Goal: Information Seeking & Learning: Learn about a topic

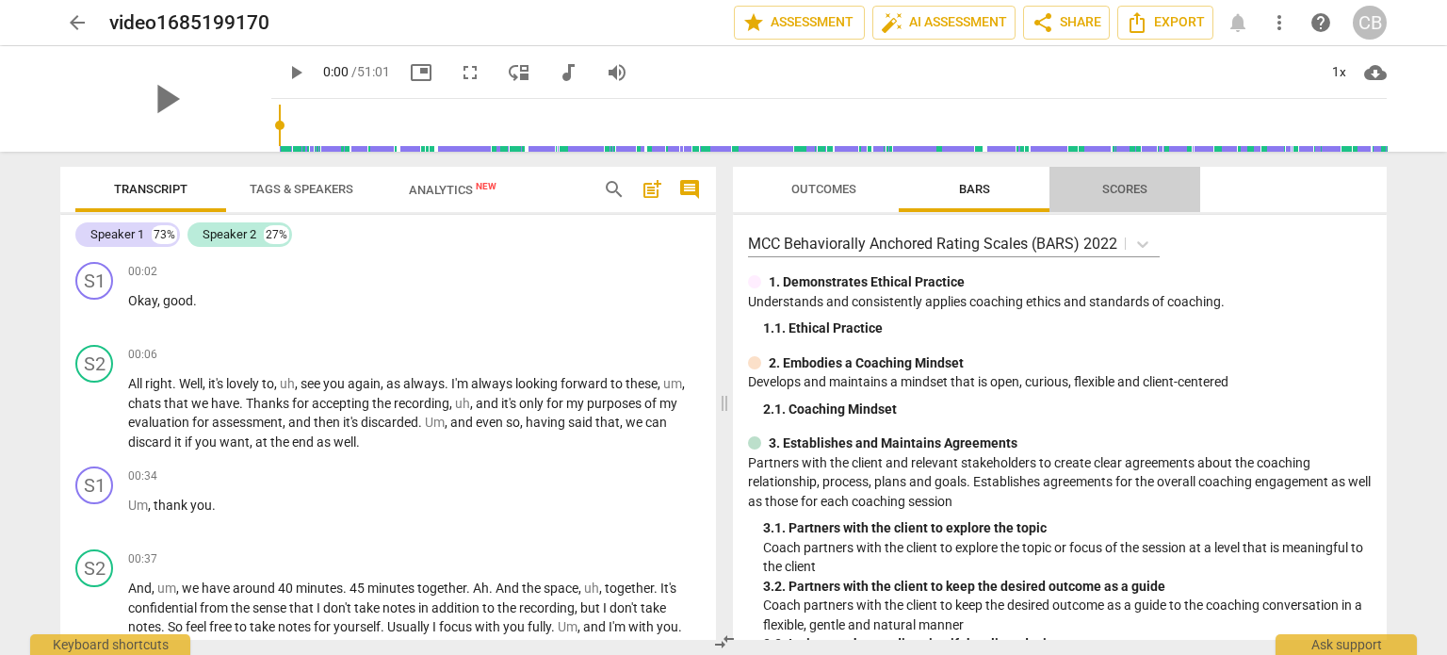
click at [1128, 179] on span "Scores" at bounding box center [1125, 189] width 90 height 25
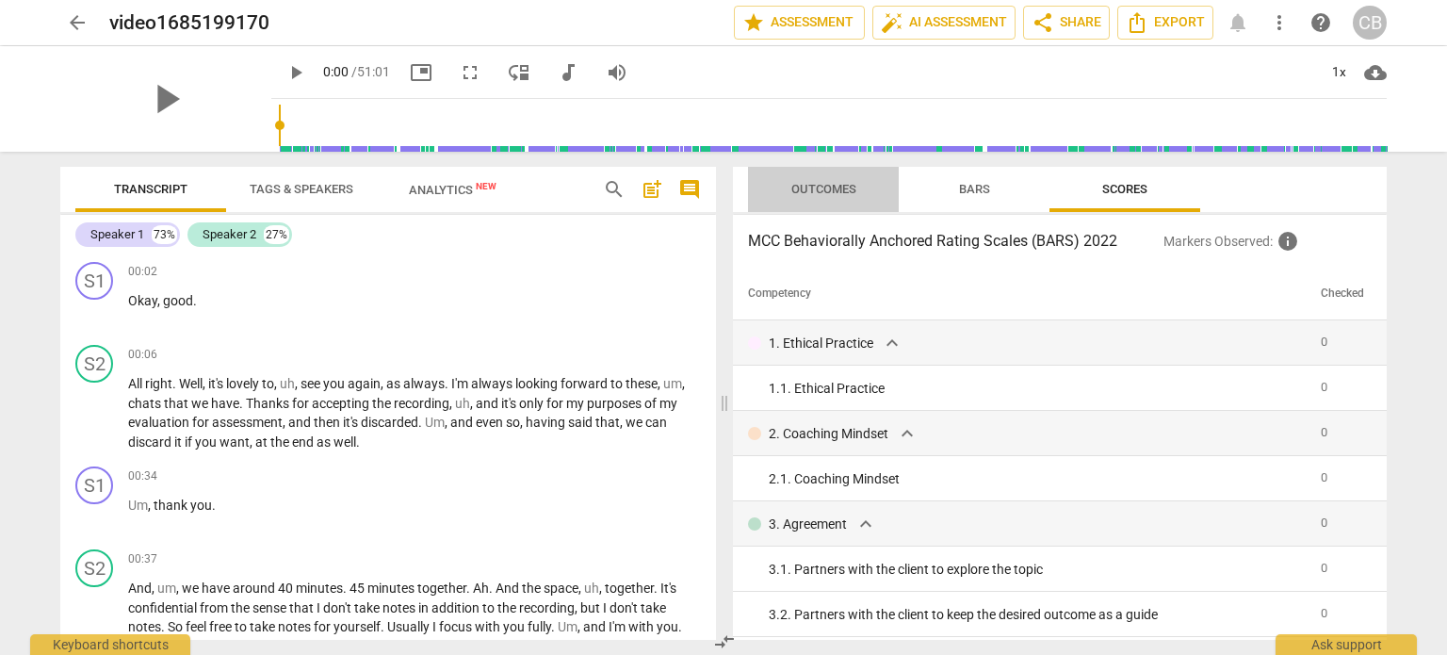
click at [830, 190] on span "Outcomes" at bounding box center [823, 189] width 65 height 14
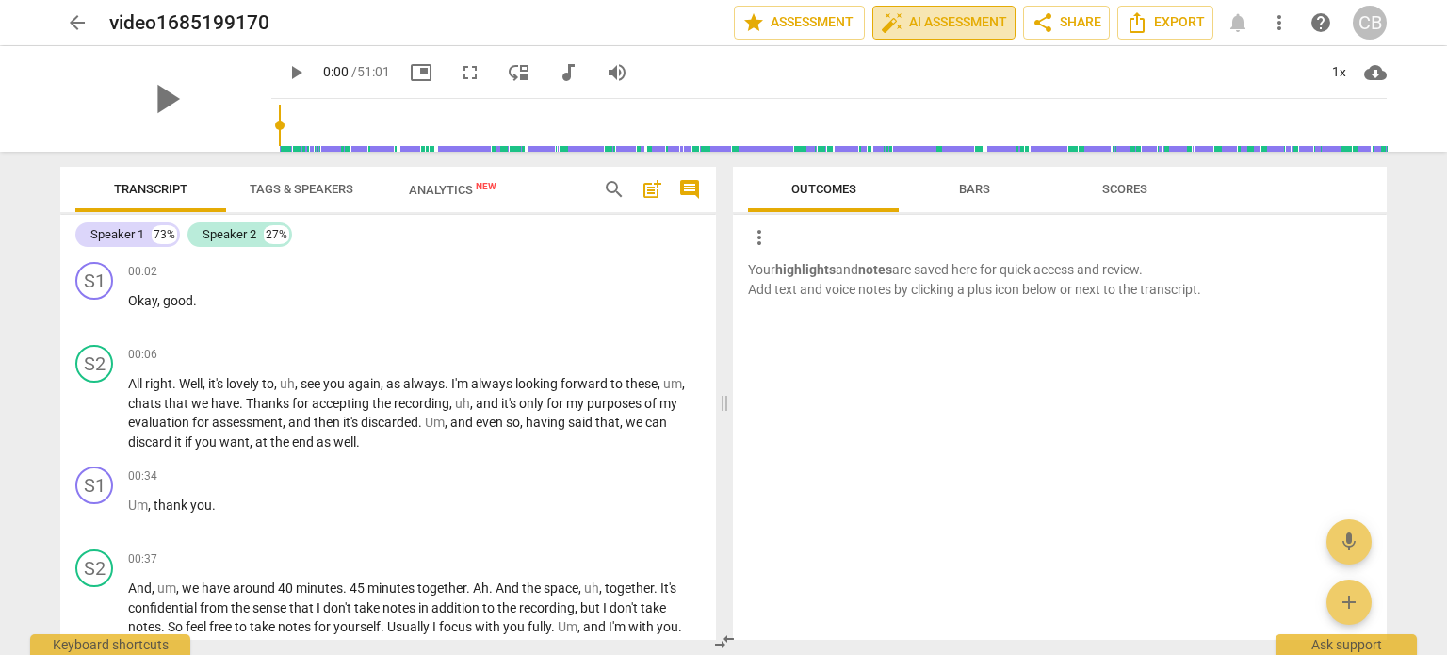
click at [967, 22] on span "auto_fix_high AI Assessment" at bounding box center [944, 22] width 126 height 23
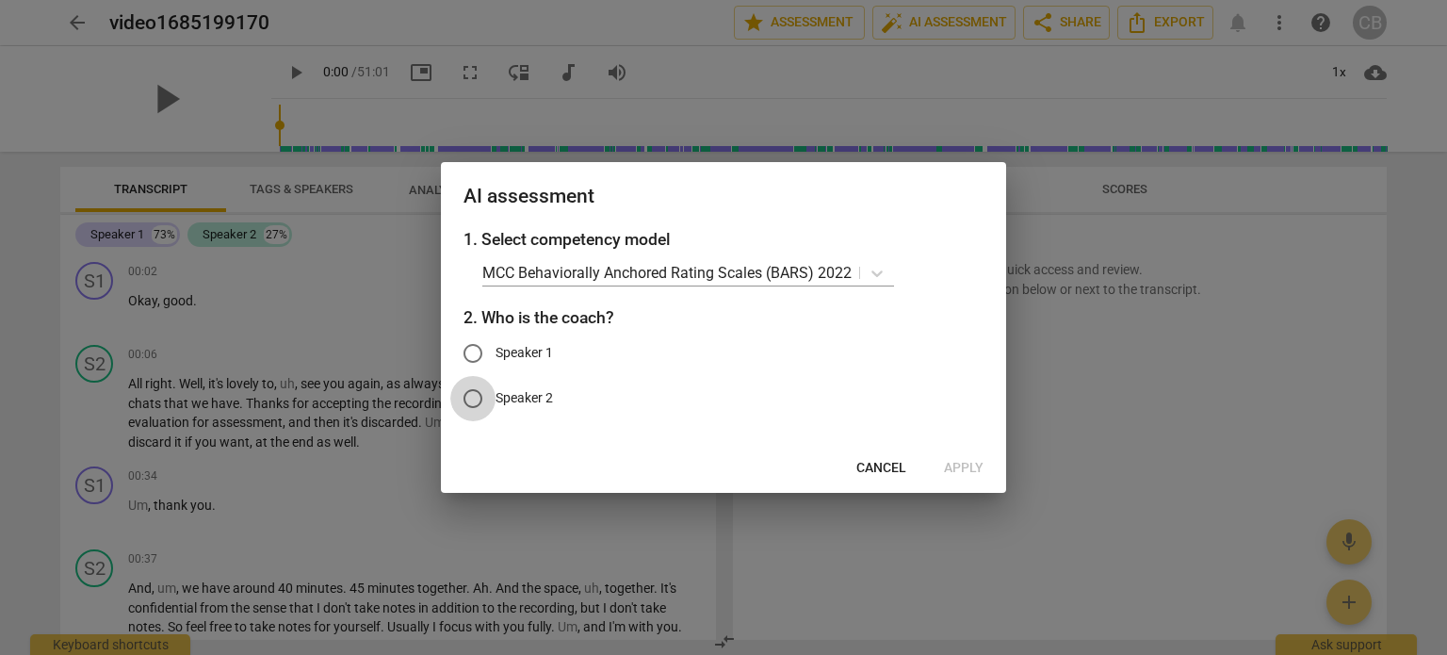
click at [475, 403] on input "Speaker 2" at bounding box center [472, 398] width 45 height 45
radio input "true"
click at [976, 468] on span "Apply" at bounding box center [964, 468] width 40 height 19
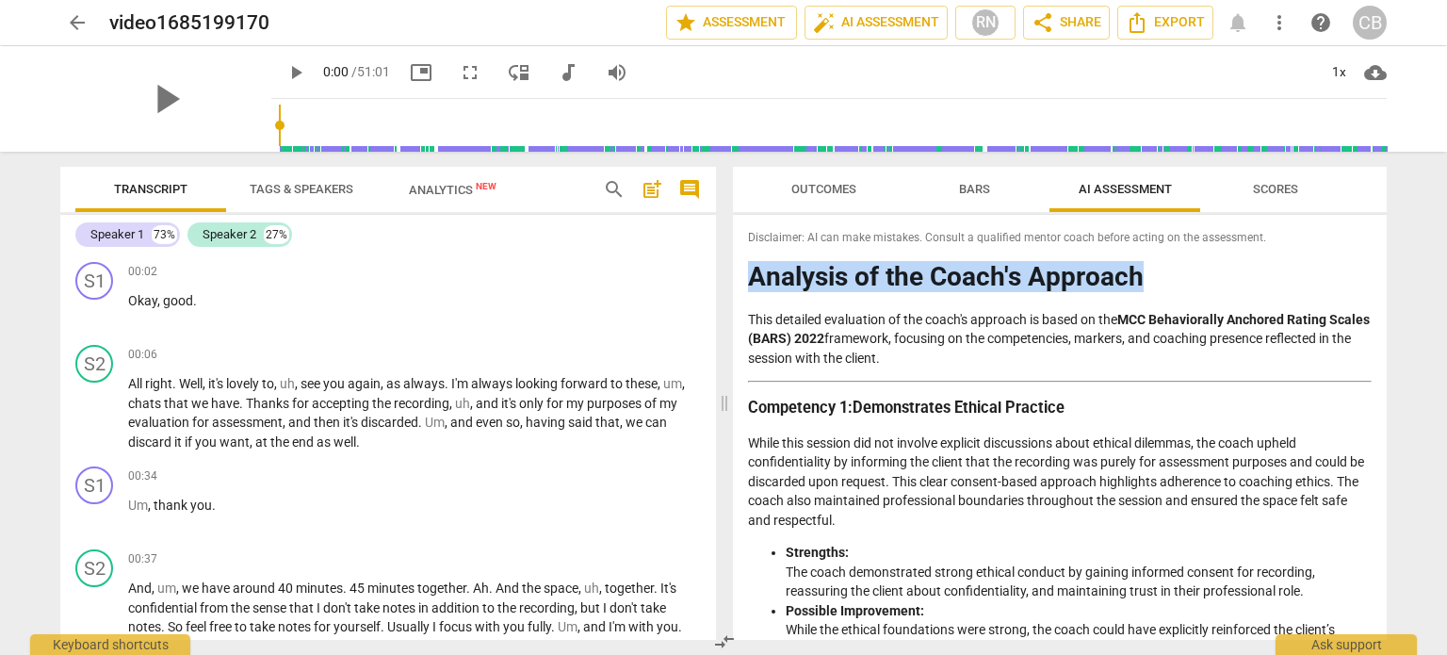
drag, startPoint x: 1378, startPoint y: 235, endPoint x: 1387, endPoint y: 263, distance: 29.5
click at [1387, 263] on div "Outcomes Bars AI Assessment Scores Disclaimer: AI can make mistakes. Consult a …" at bounding box center [1063, 403] width 676 height 503
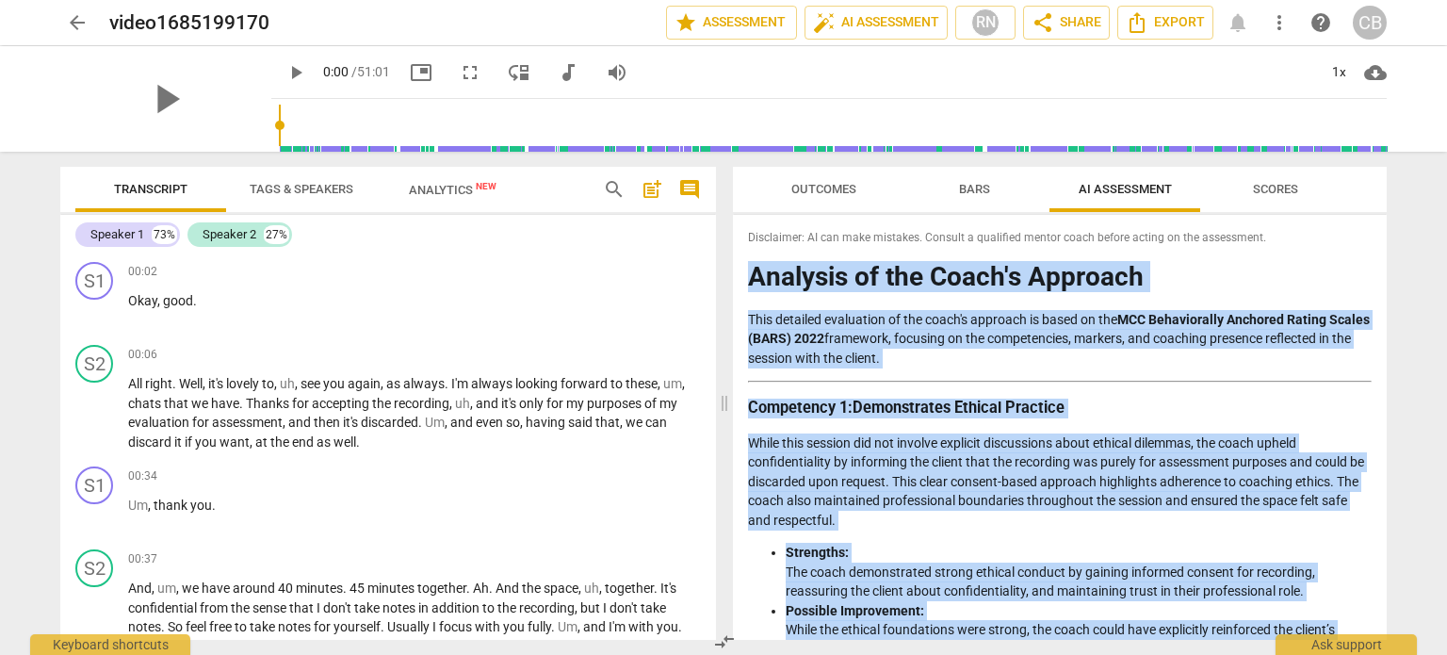
drag, startPoint x: 1226, startPoint y: 625, endPoint x: 752, endPoint y: 284, distance: 585.1
click at [752, 284] on div "Disclaimer: AI can make mistakes. Consult a qualified mentor coach before actin…" at bounding box center [1060, 427] width 654 height 425
copy div "Analysis of the Coach's Approach This detailed evaluation of the coach's approa…"
click at [1275, 196] on span "Scores" at bounding box center [1275, 189] width 45 height 14
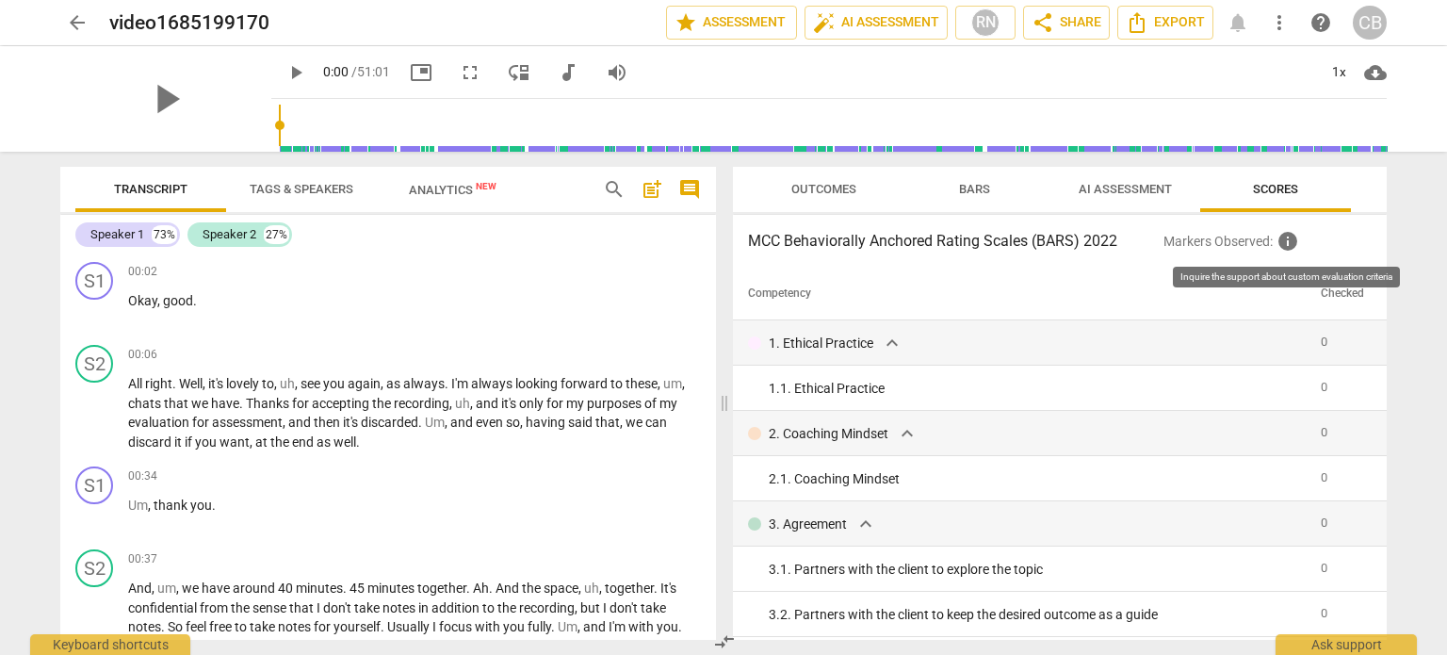
click at [1289, 242] on span "info" at bounding box center [1287, 241] width 23 height 23
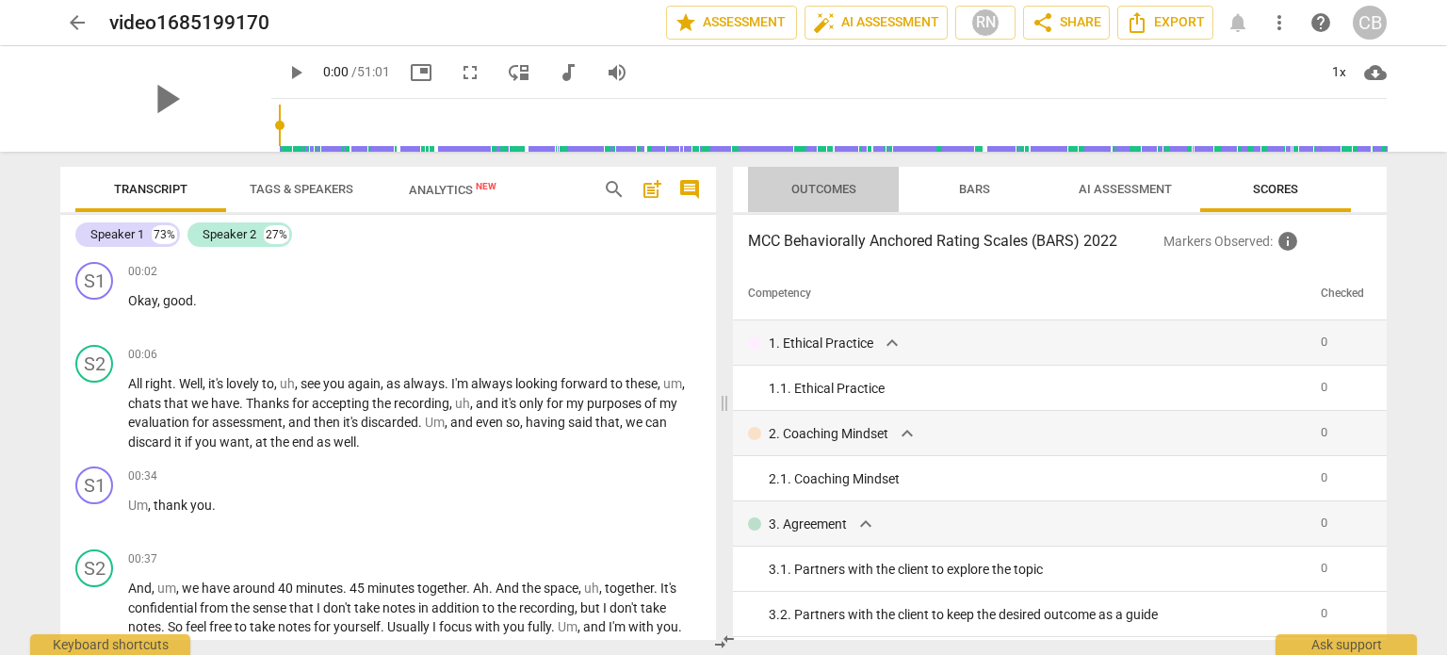
click at [812, 179] on span "Outcomes" at bounding box center [824, 189] width 110 height 25
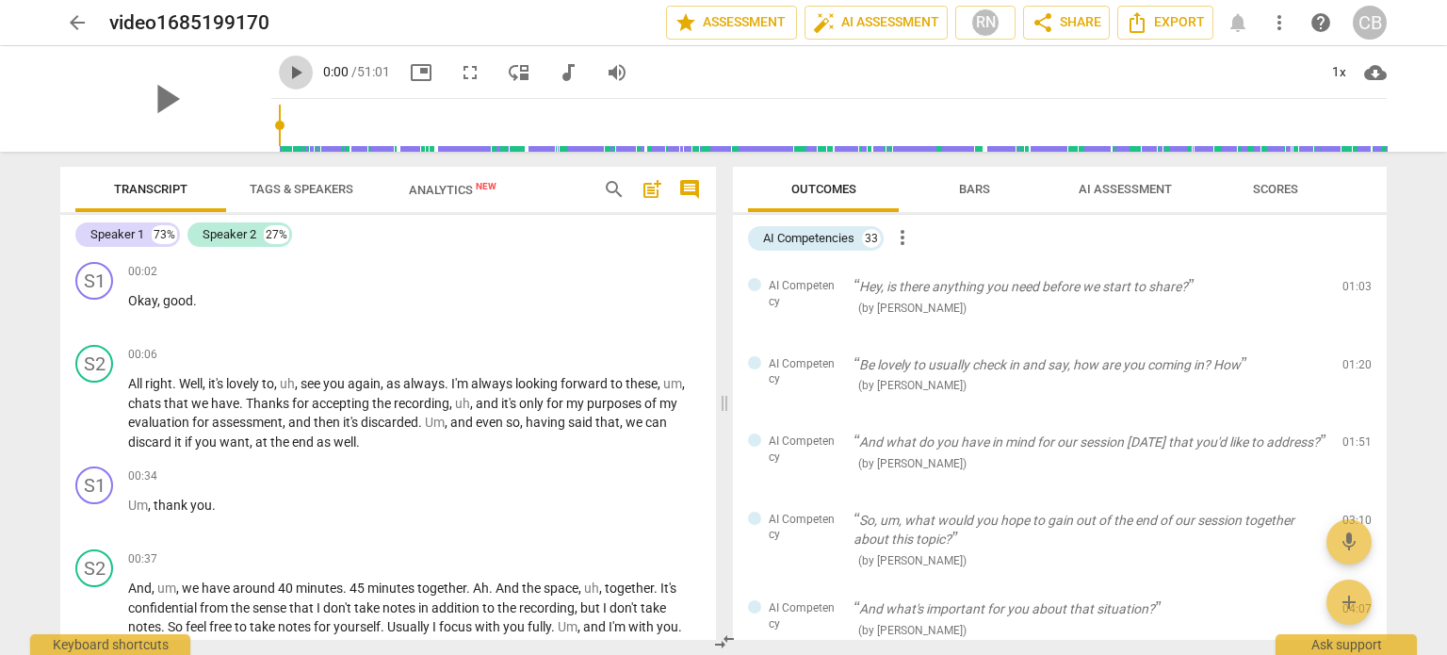
click at [284, 73] on span "play_arrow" at bounding box center [295, 72] width 23 height 23
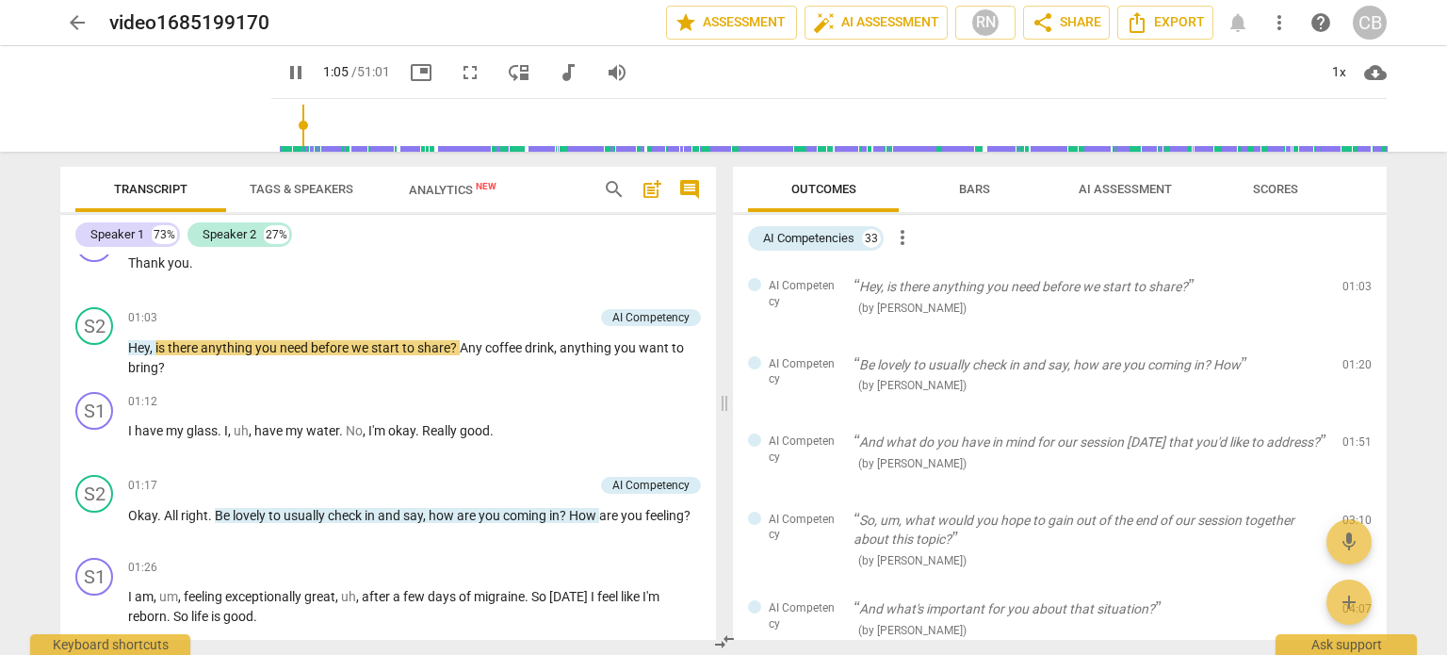
click at [1409, 218] on div "arrow_back video1685199170 edit star Assessment auto_fix_high AI Assessment RN …" at bounding box center [723, 327] width 1447 height 655
click at [1332, 70] on div "1x" at bounding box center [1339, 72] width 36 height 30
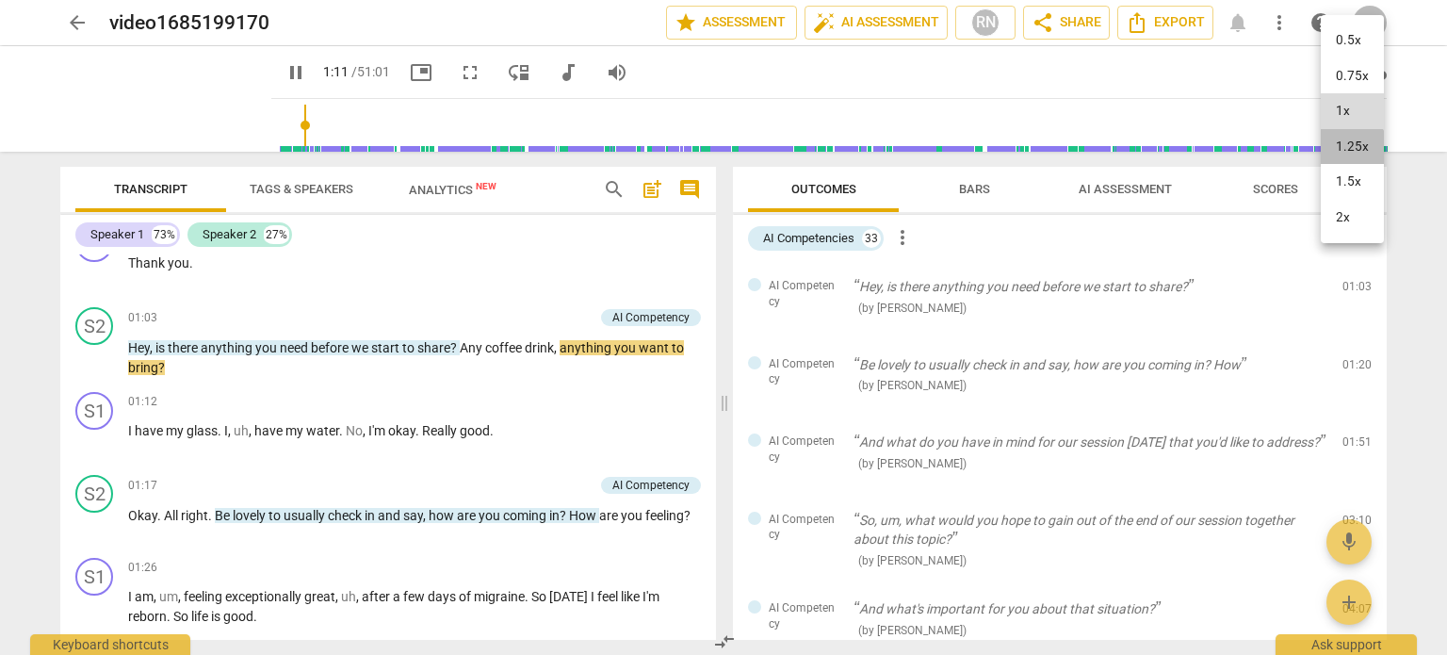
click at [1344, 148] on li "1.25x" at bounding box center [1352, 147] width 63 height 36
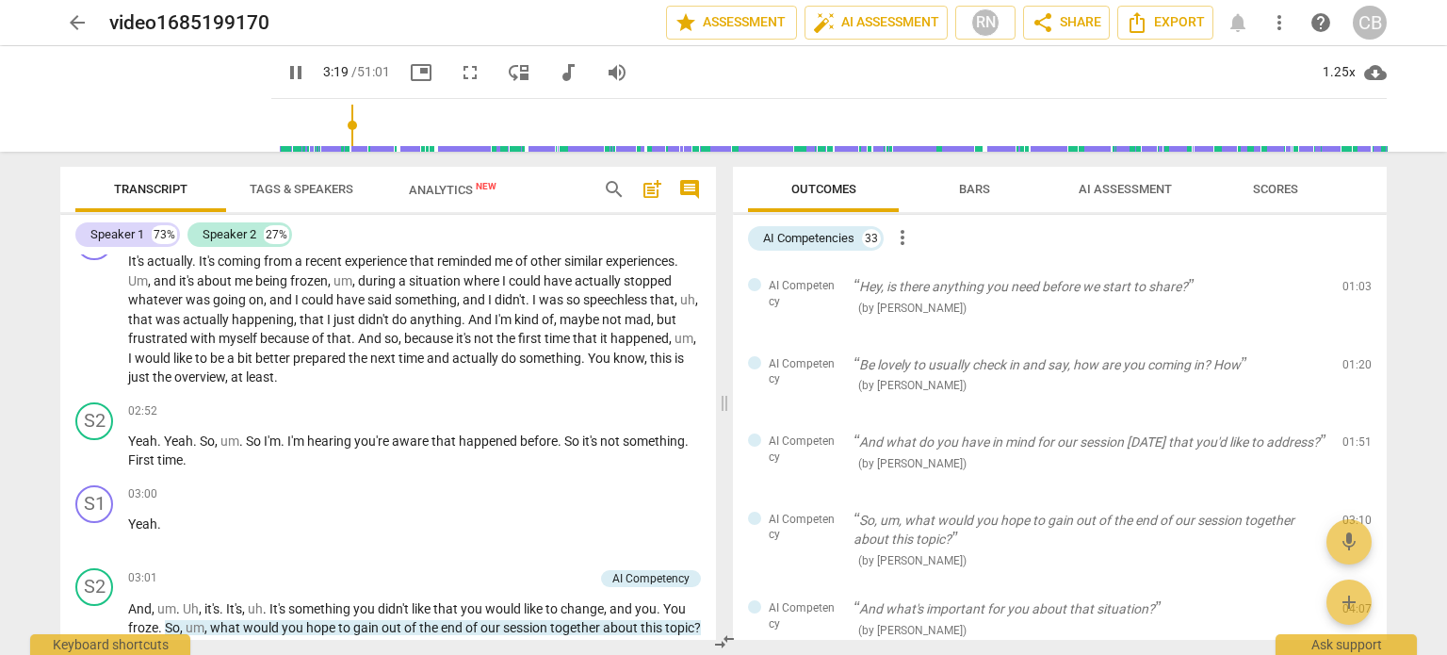
scroll to position [1729, 0]
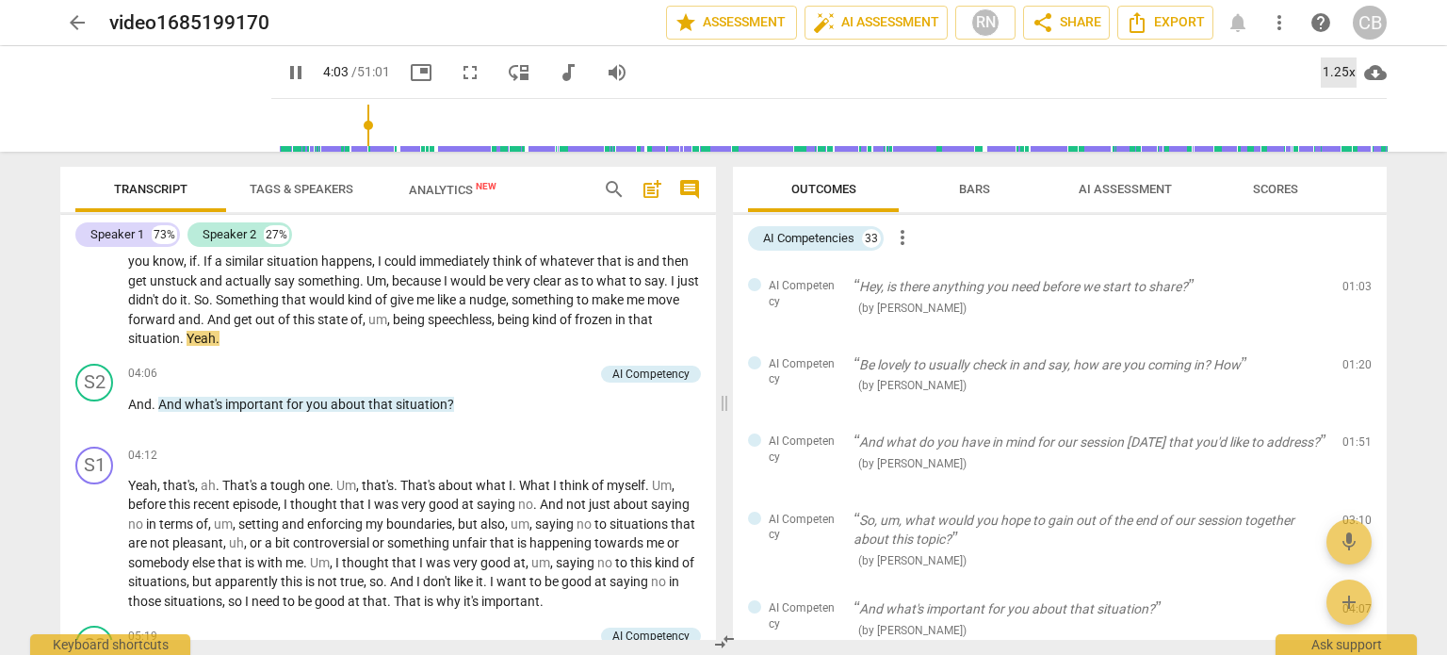
click at [1335, 76] on div "1.25x" at bounding box center [1339, 72] width 36 height 30
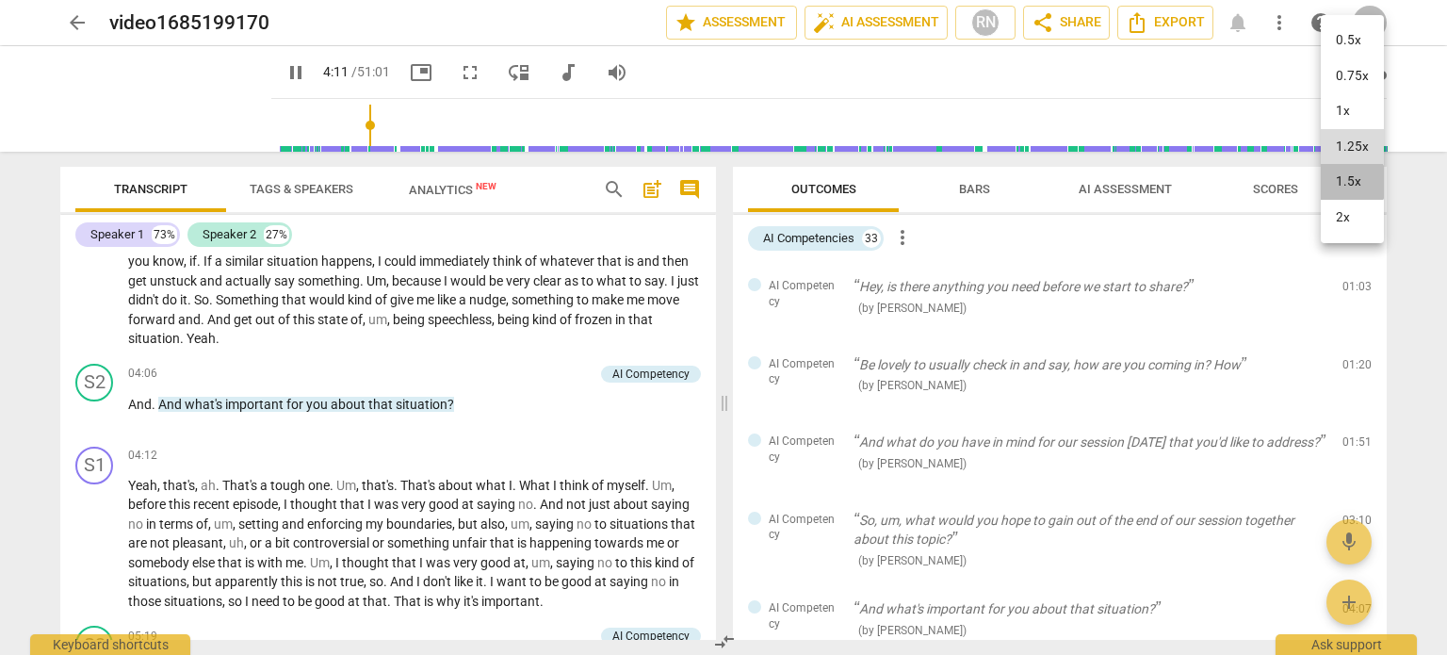
click at [1338, 182] on li "1.5x" at bounding box center [1352, 182] width 63 height 36
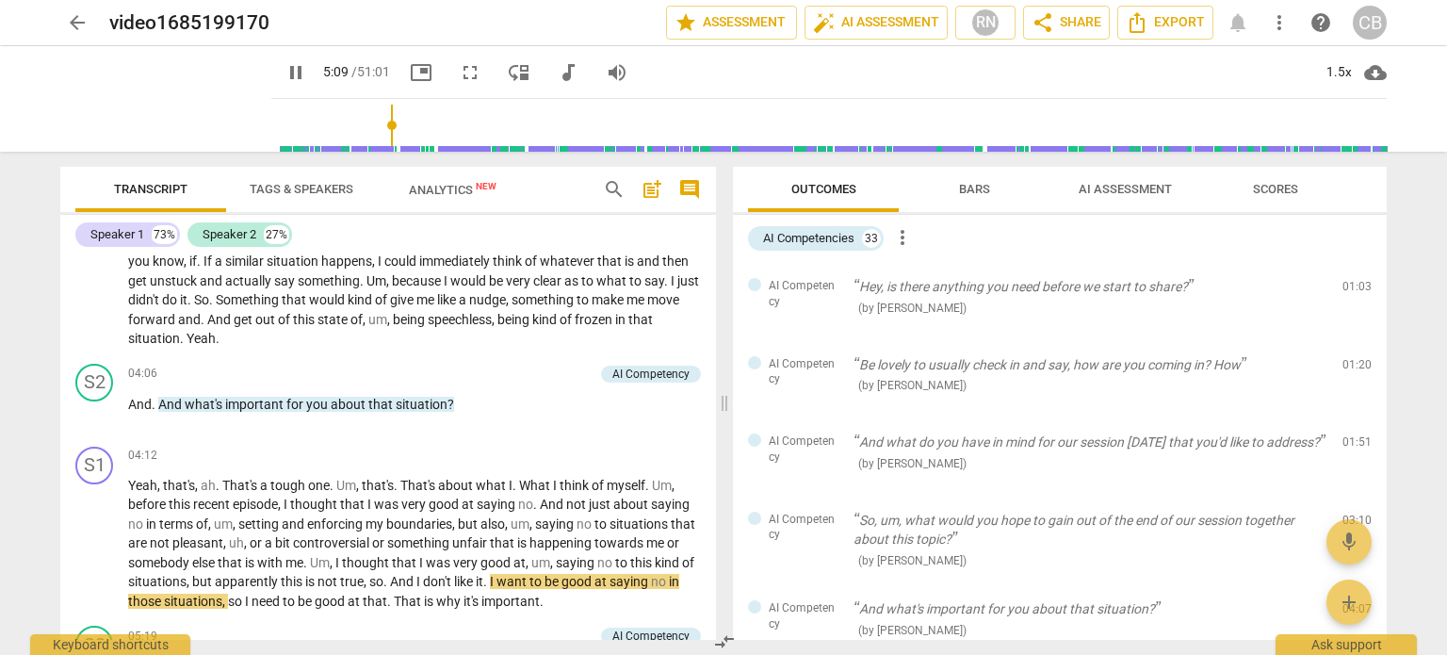
click at [1429, 242] on div "arrow_back video1685199170 edit star Assessment auto_fix_high AI Assessment RN …" at bounding box center [723, 327] width 1447 height 655
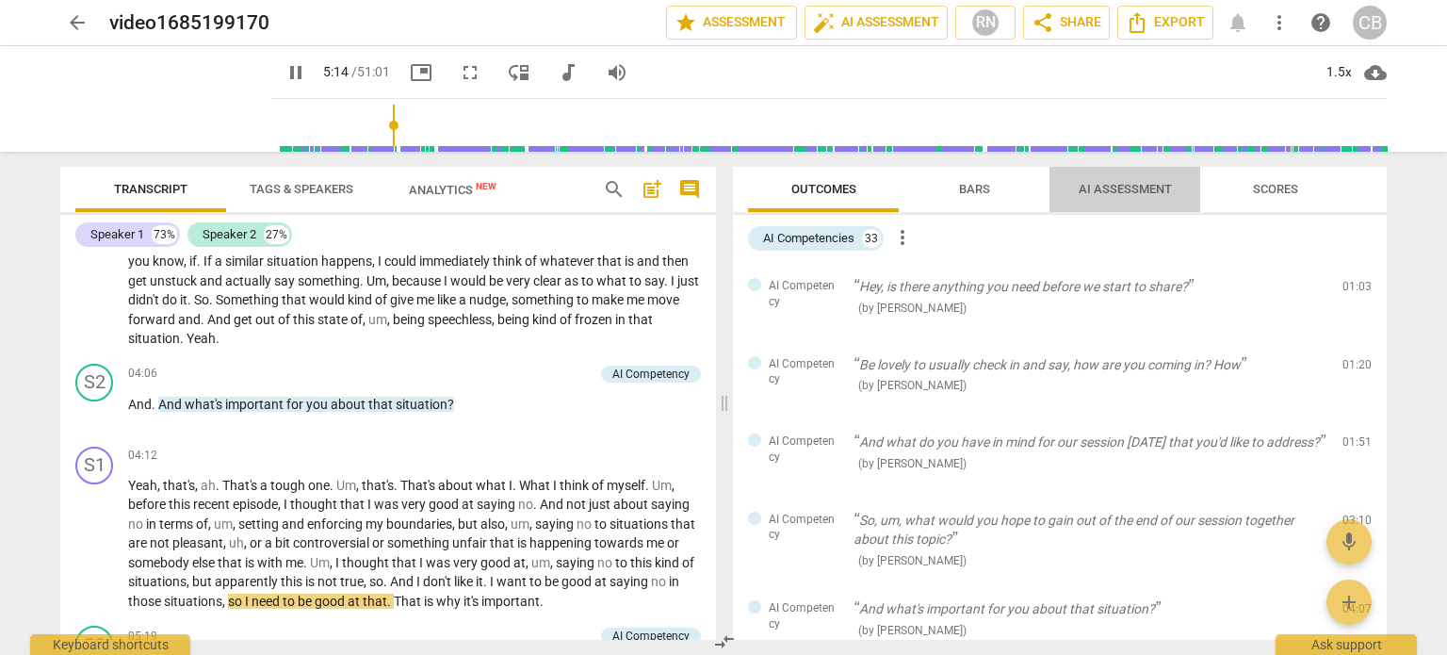
click at [1142, 188] on span "AI Assessment" at bounding box center [1125, 189] width 93 height 14
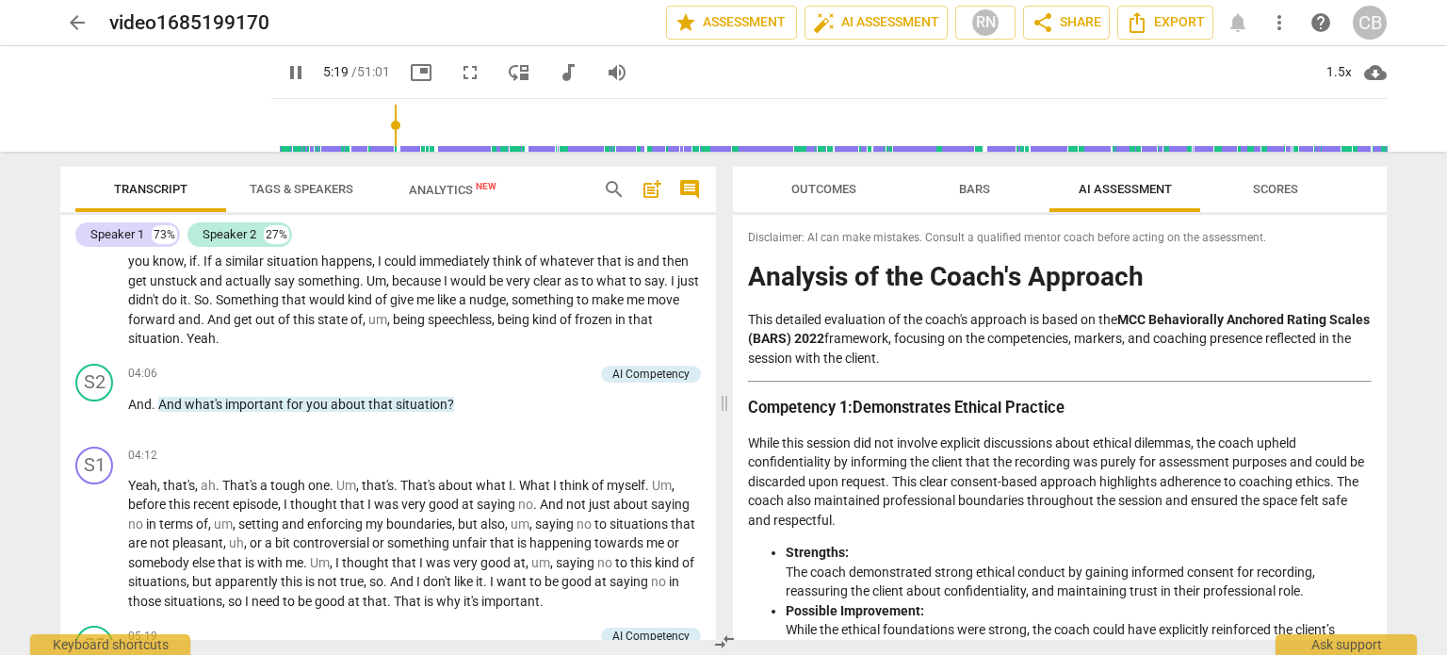
scroll to position [2153, 0]
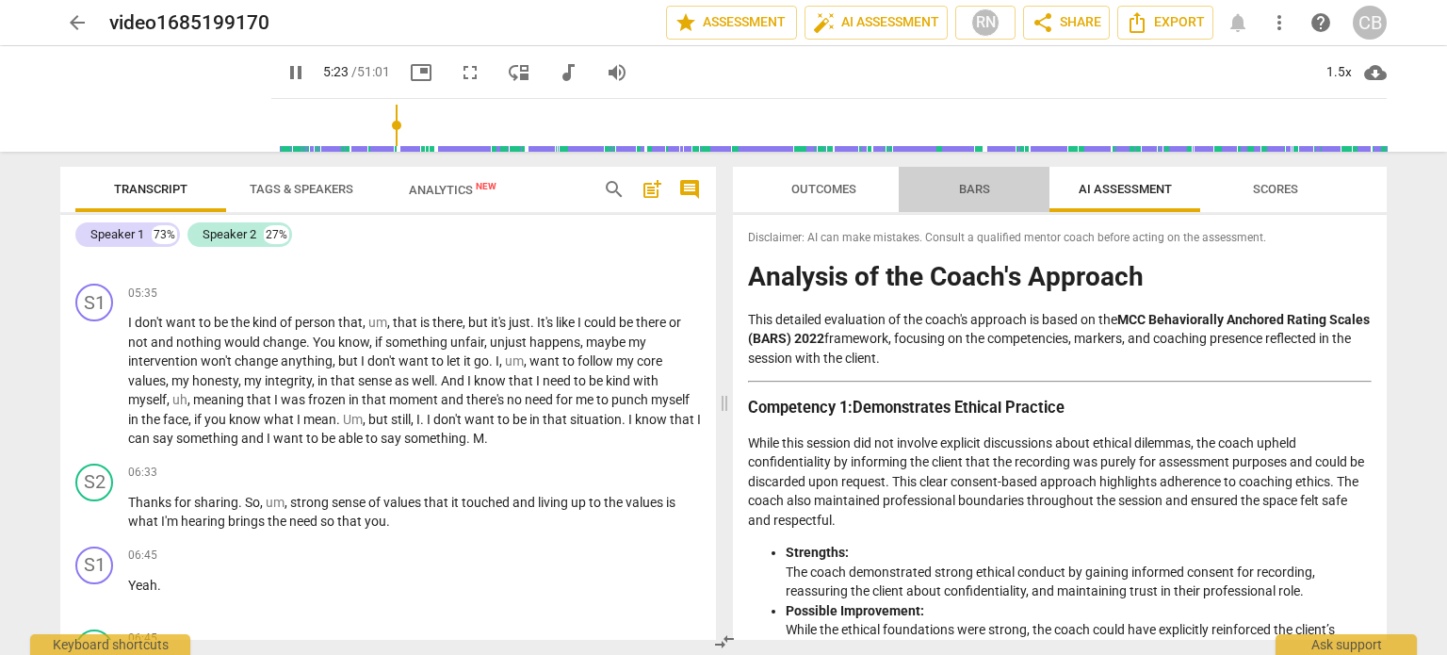
click at [982, 192] on span "Bars" at bounding box center [974, 189] width 31 height 14
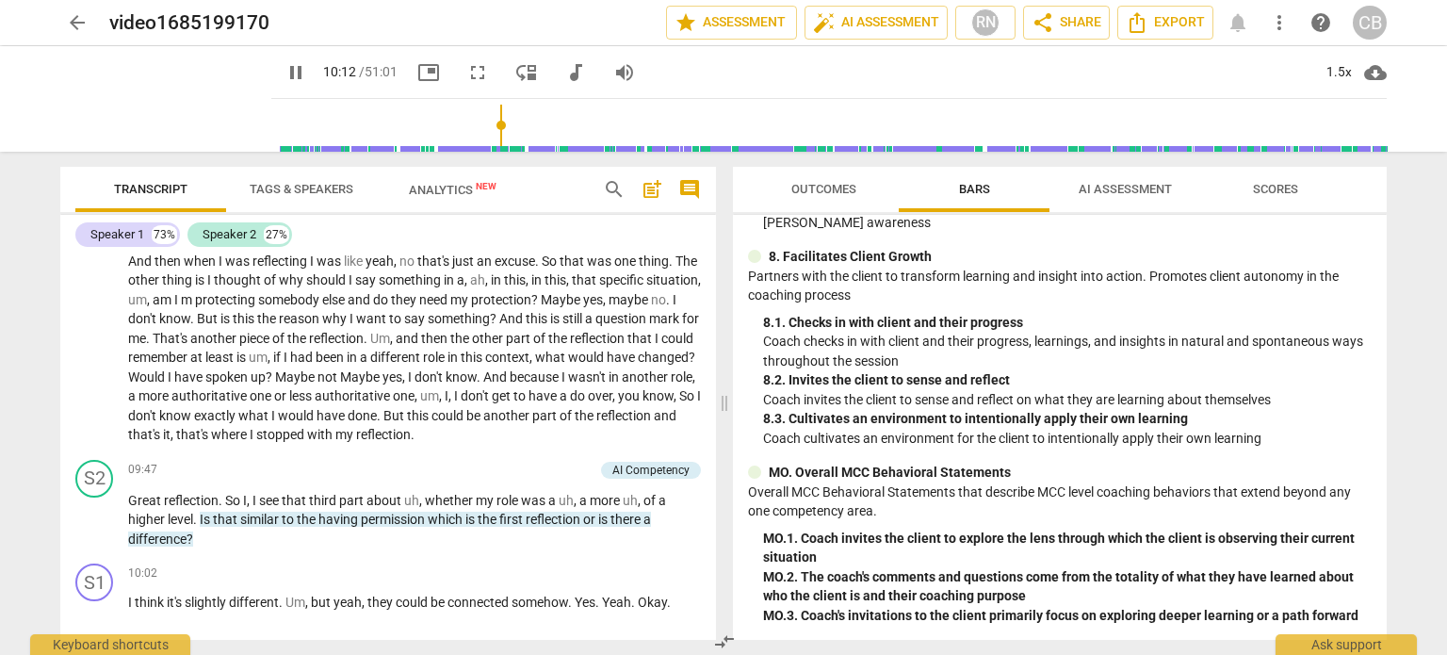
scroll to position [3409, 0]
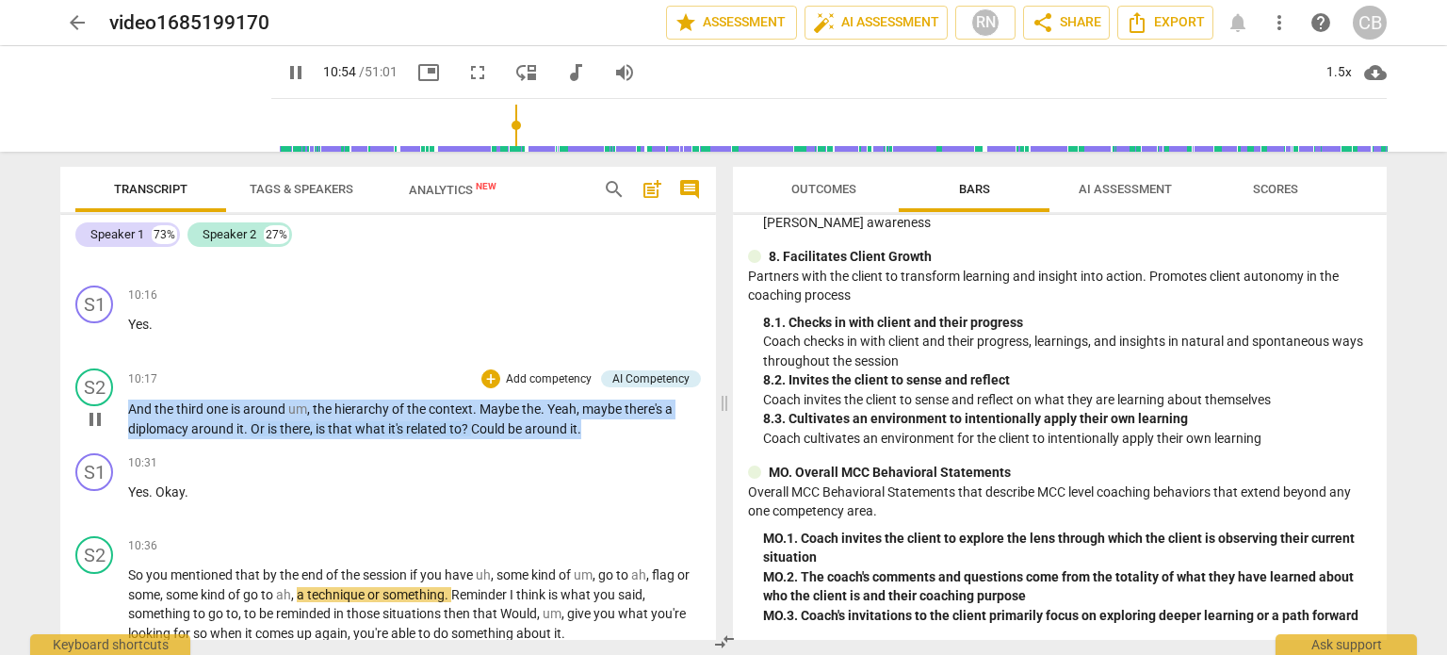
drag, startPoint x: 615, startPoint y: 453, endPoint x: 127, endPoint y: 395, distance: 491.4
click at [127, 395] on div "S2 play_arrow pause 10:17 + Add competency AI Competency keyboard_arrow_right A…" at bounding box center [388, 403] width 656 height 85
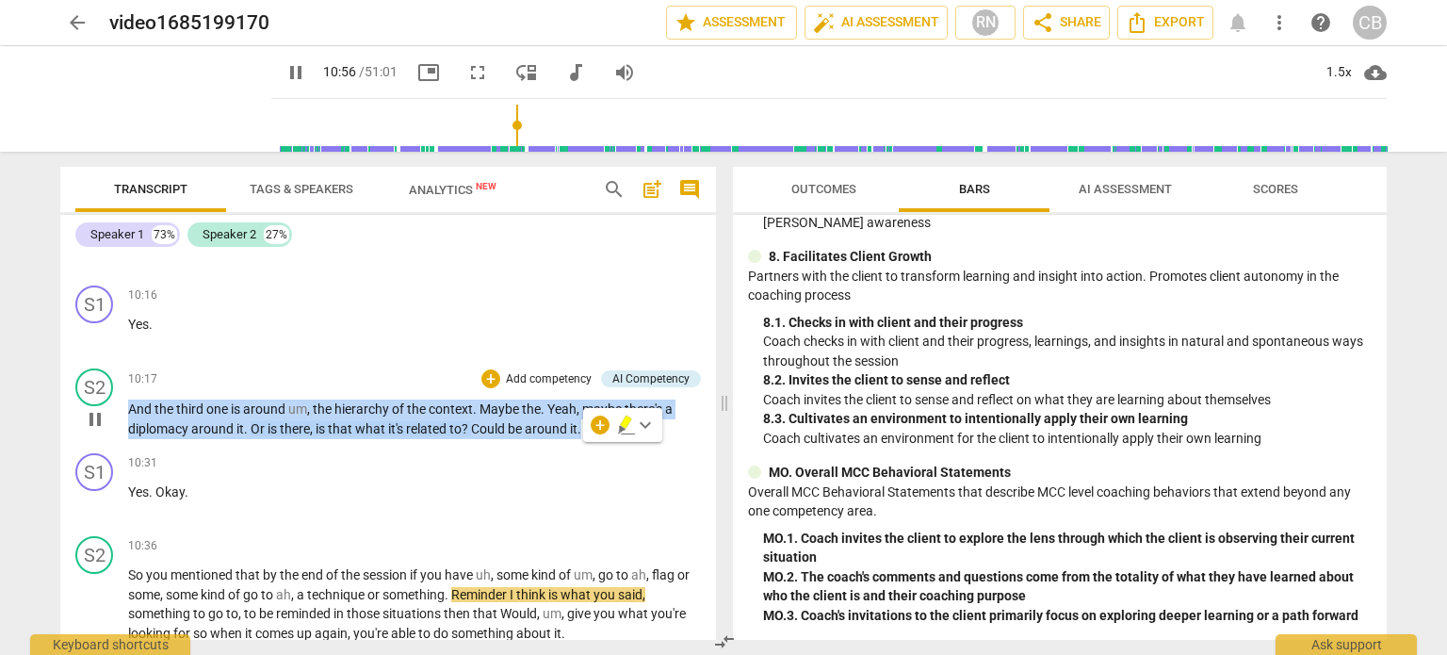
copy p "And the third one is around um , the hierarchy of the context . Maybe the . Yea…"
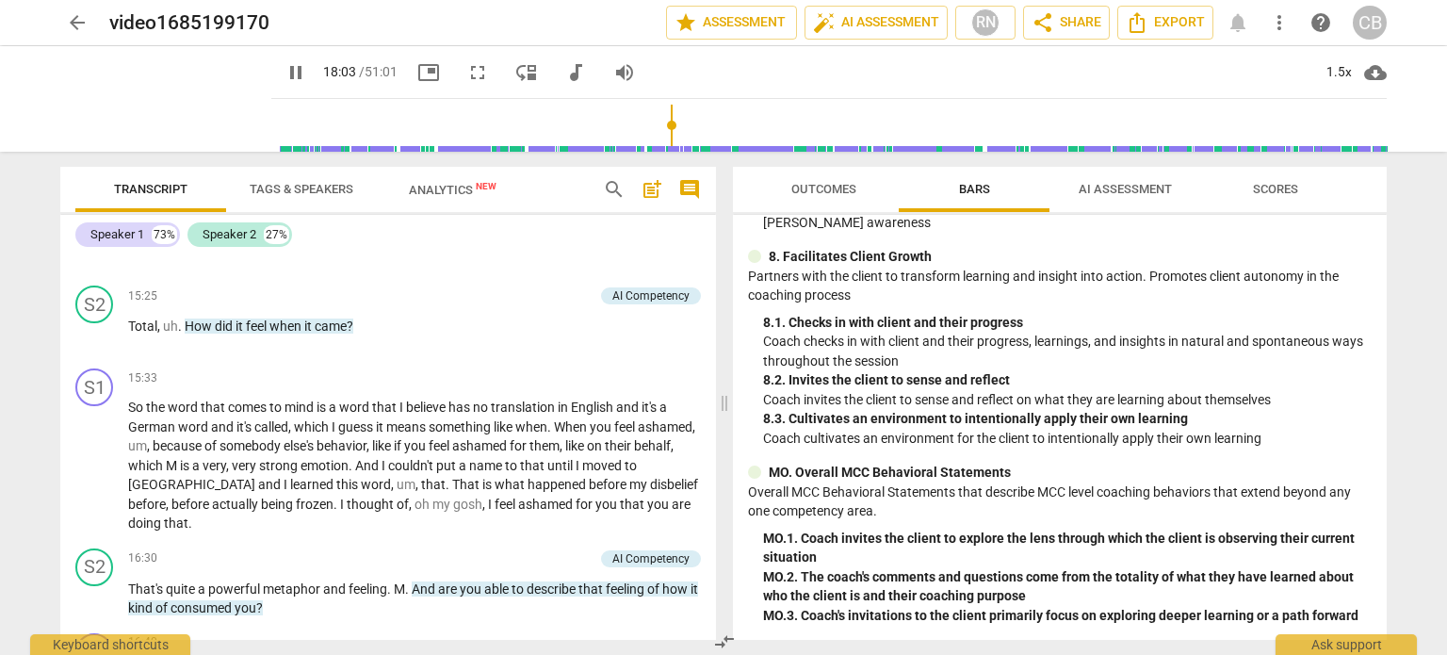
scroll to position [5472, 0]
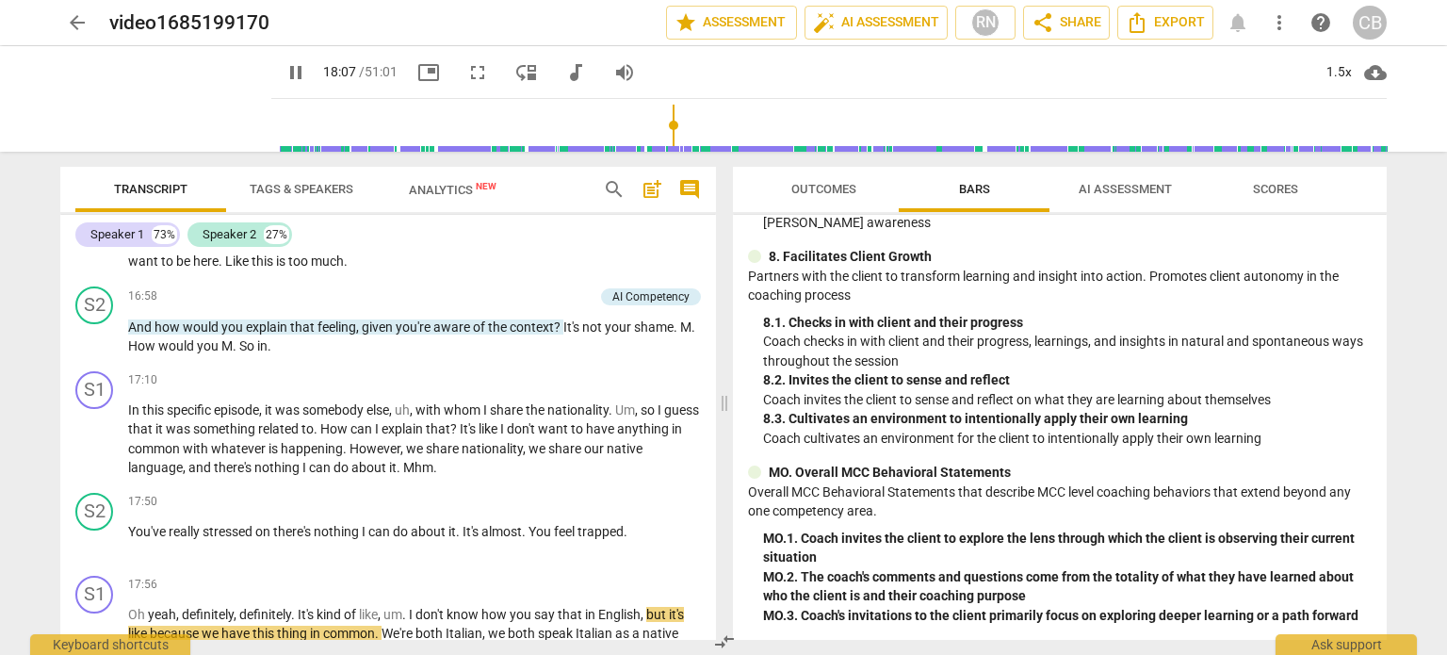
click at [1404, 219] on div "arrow_back video1685199170 edit star Assessment auto_fix_high AI Assessment RN …" at bounding box center [723, 327] width 1447 height 655
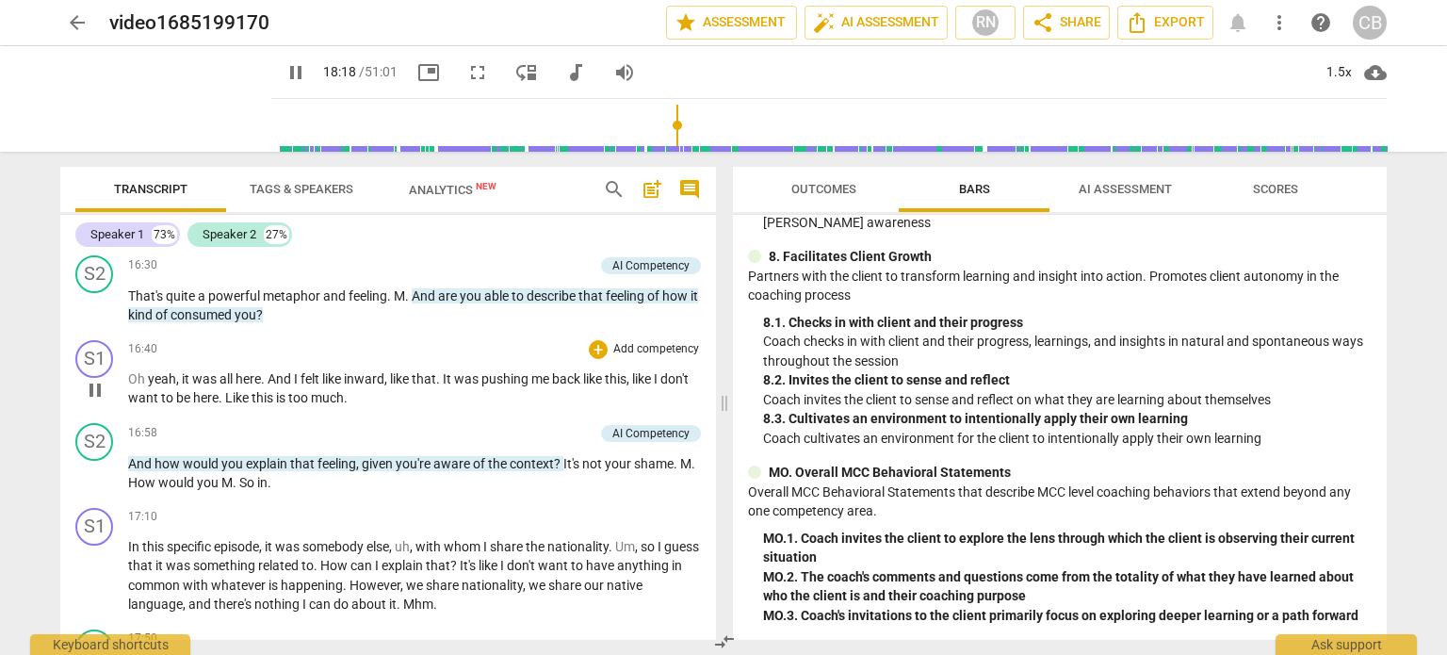
scroll to position [5334, 0]
click at [522, 523] on div "S1 play_arrow pause 17:10 + Add competency keyboard_arrow_right In this specifi…" at bounding box center [388, 562] width 656 height 122
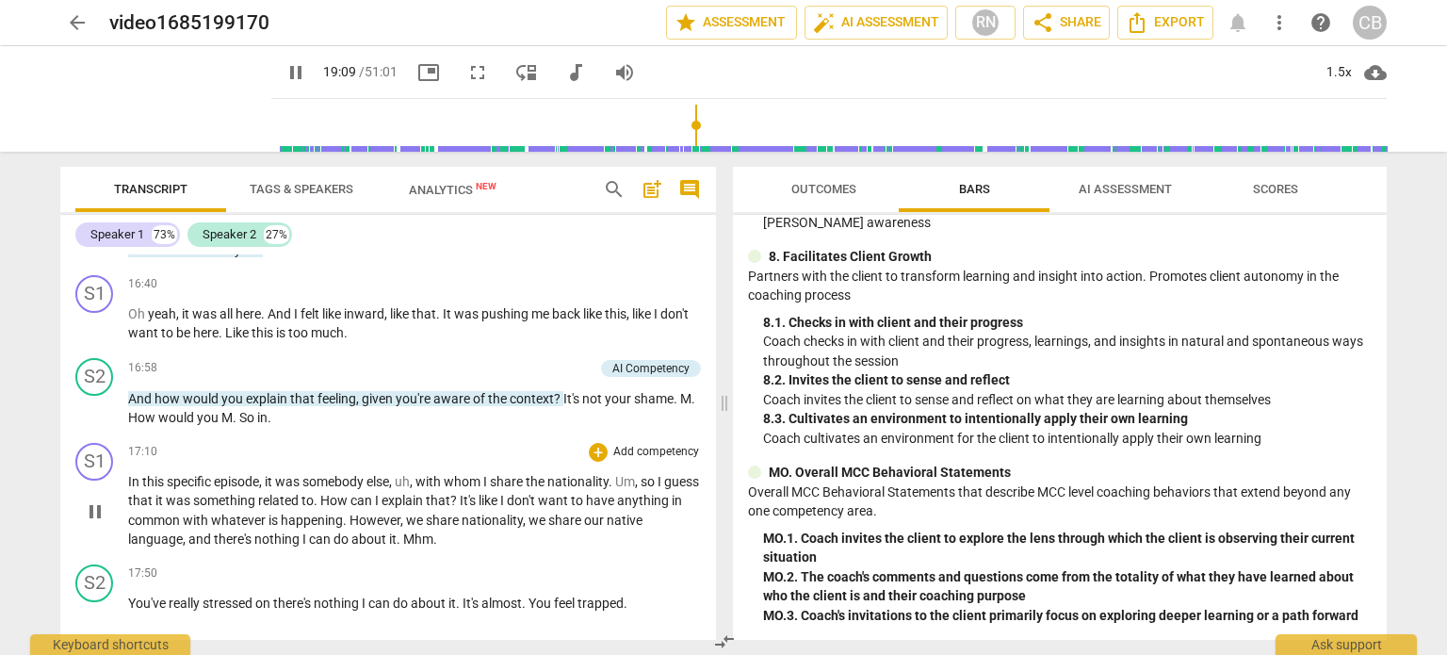
scroll to position [5400, 0]
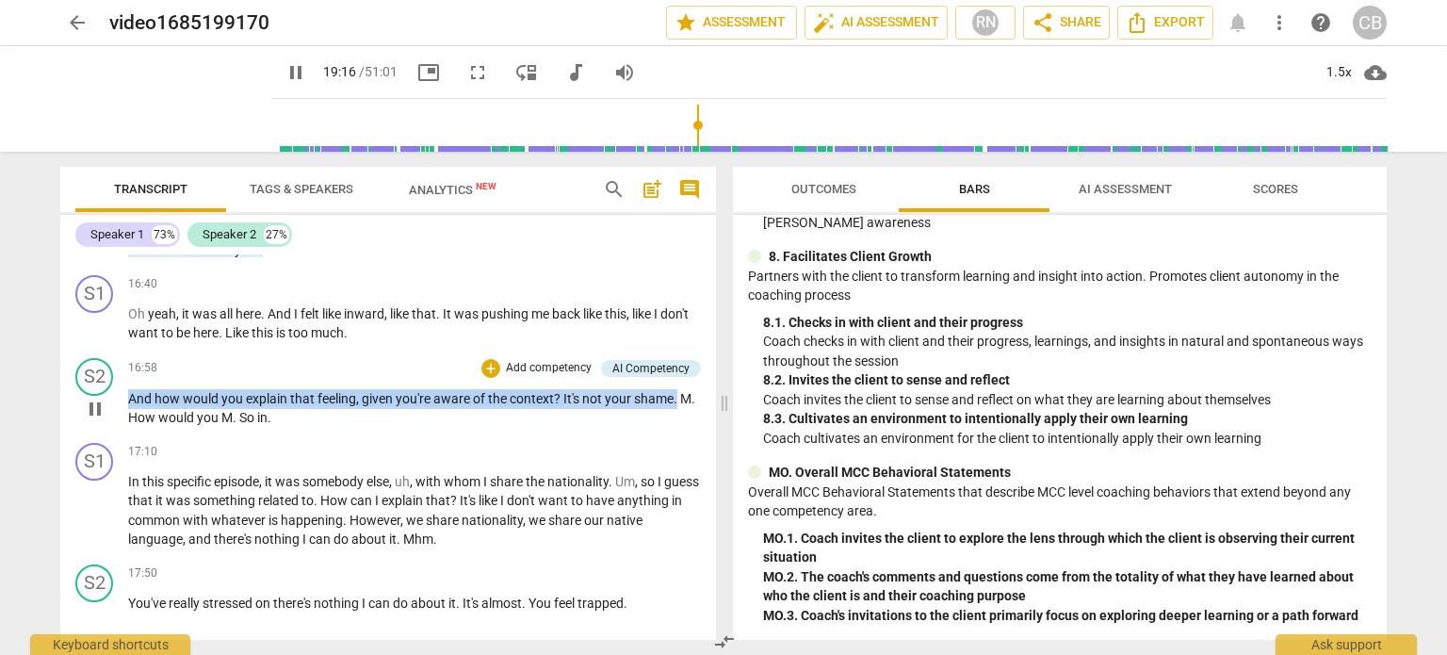
drag, startPoint x: 680, startPoint y: 424, endPoint x: 122, endPoint y: 423, distance: 557.7
click at [122, 423] on div "S2 play_arrow pause 16:58 + Add competency AI Competency keyboard_arrow_right A…" at bounding box center [388, 392] width 656 height 85
copy p "And how would you explain that feeling , given you're aware of the context ? It…"
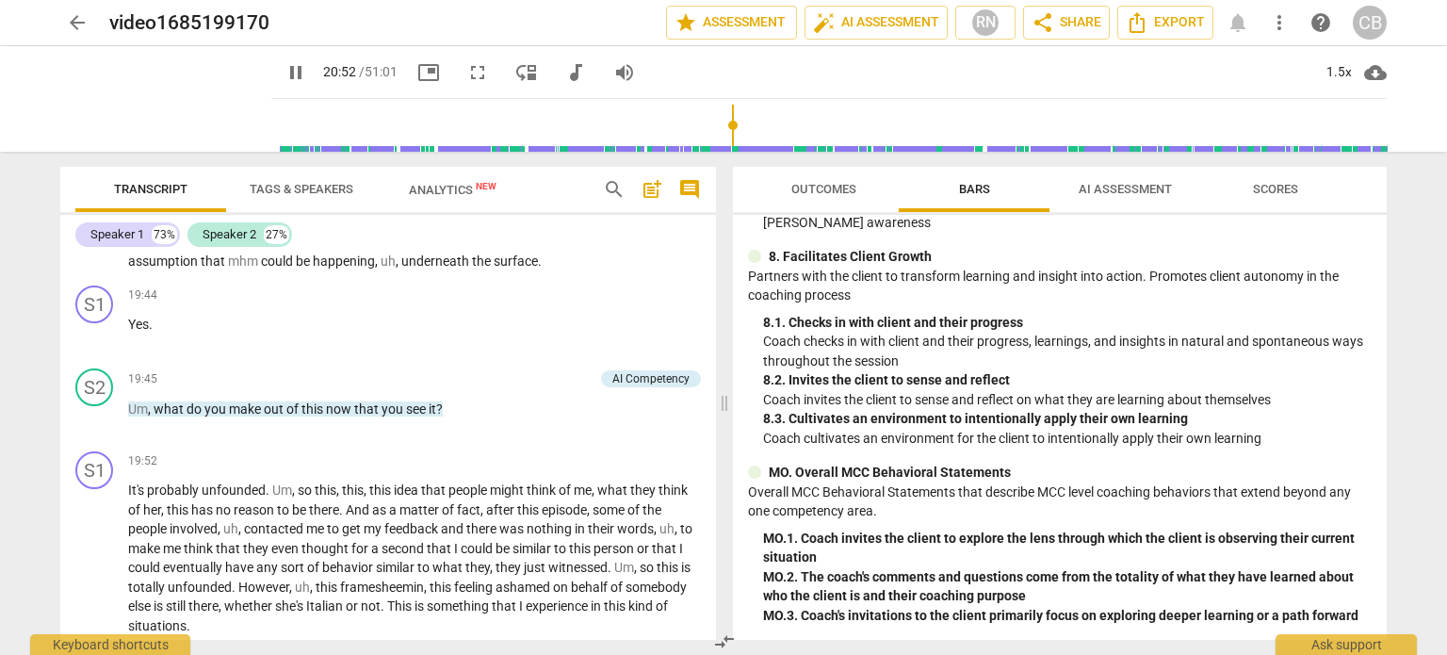
scroll to position [6934, 0]
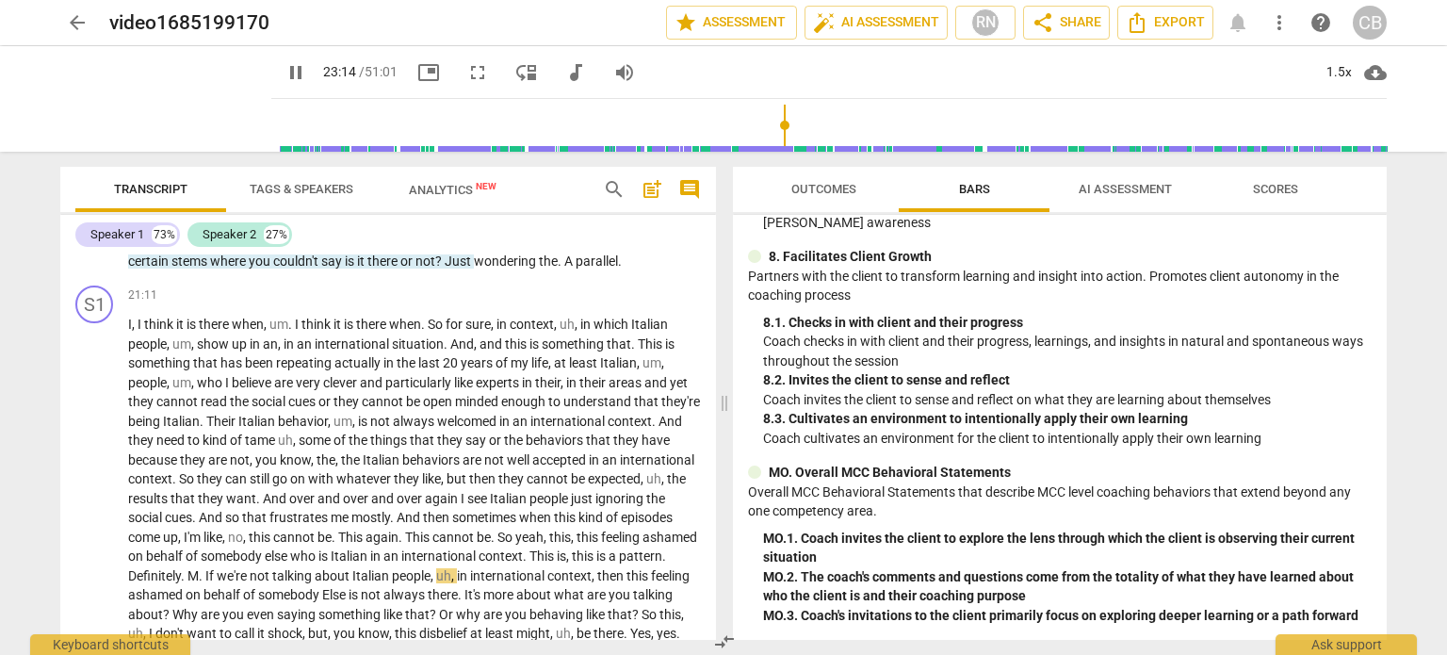
click at [1424, 257] on div "arrow_back video1685199170 edit star Assessment auto_fix_high AI Assessment RN …" at bounding box center [723, 327] width 1447 height 655
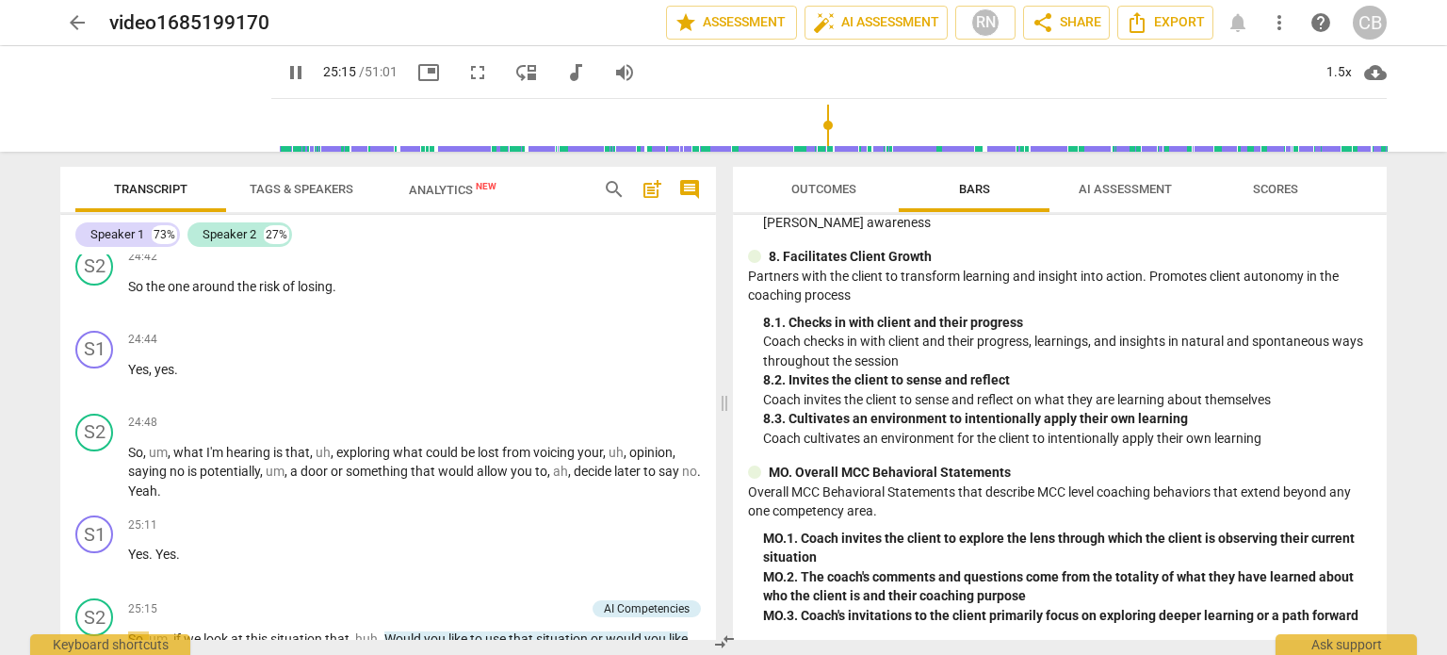
scroll to position [8131, 0]
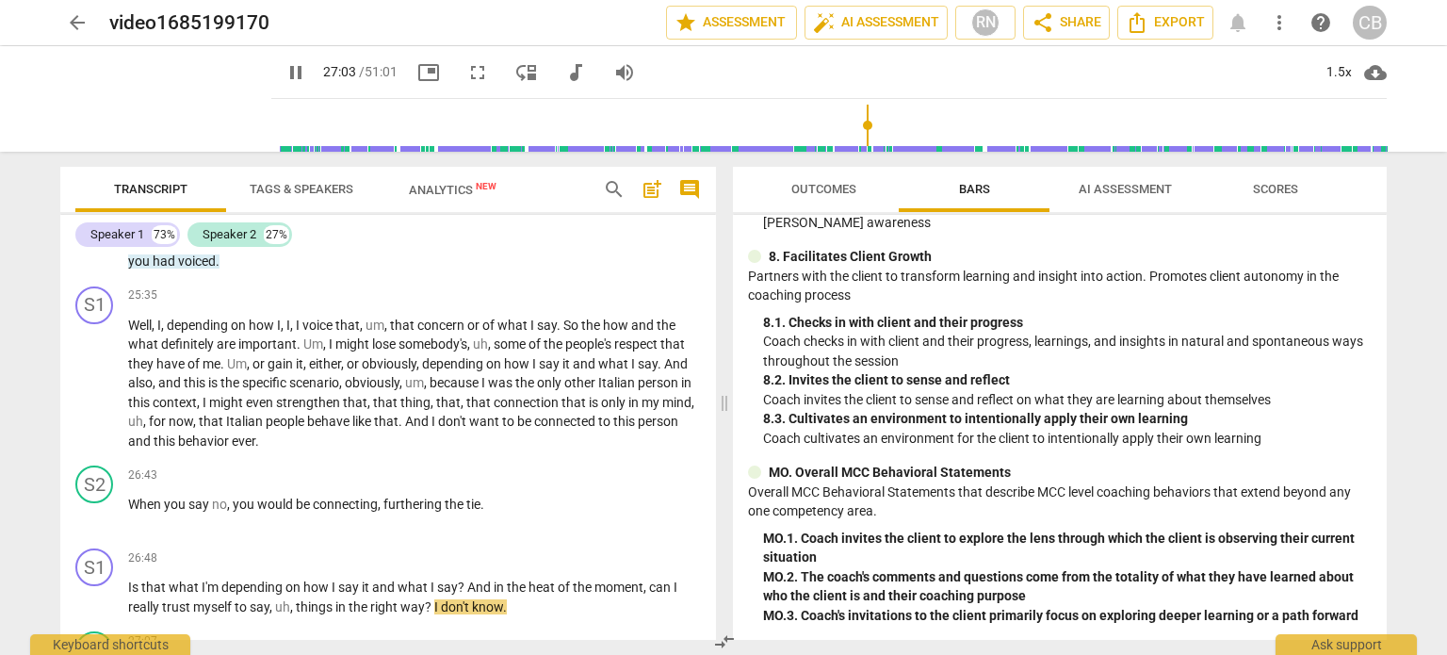
click at [1414, 285] on div "arrow_back video1685199170 edit star Assessment auto_fix_high AI Assessment RN …" at bounding box center [723, 327] width 1447 height 655
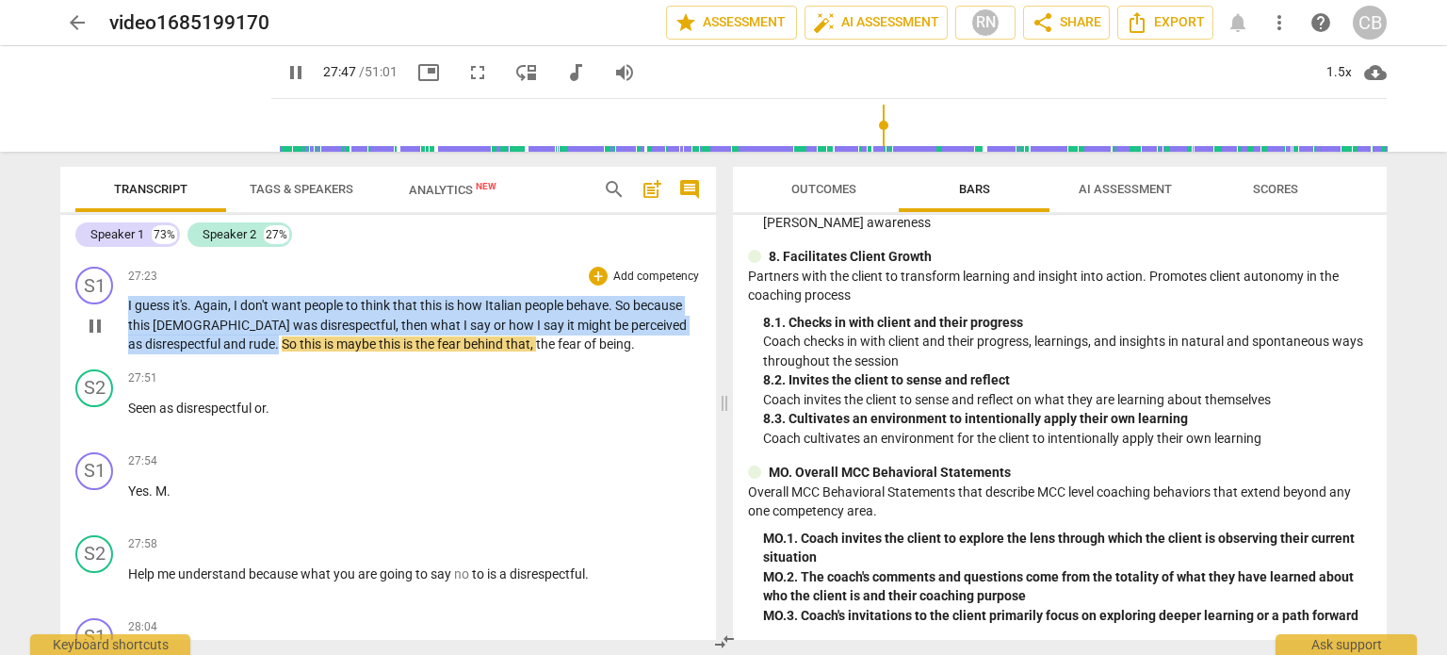
drag, startPoint x: 181, startPoint y: 388, endPoint x: 128, endPoint y: 349, distance: 65.4
click at [128, 349] on p "I guess it's . Again , I don't want people to think that this is how [DEMOGRAPH…" at bounding box center [414, 325] width 573 height 58
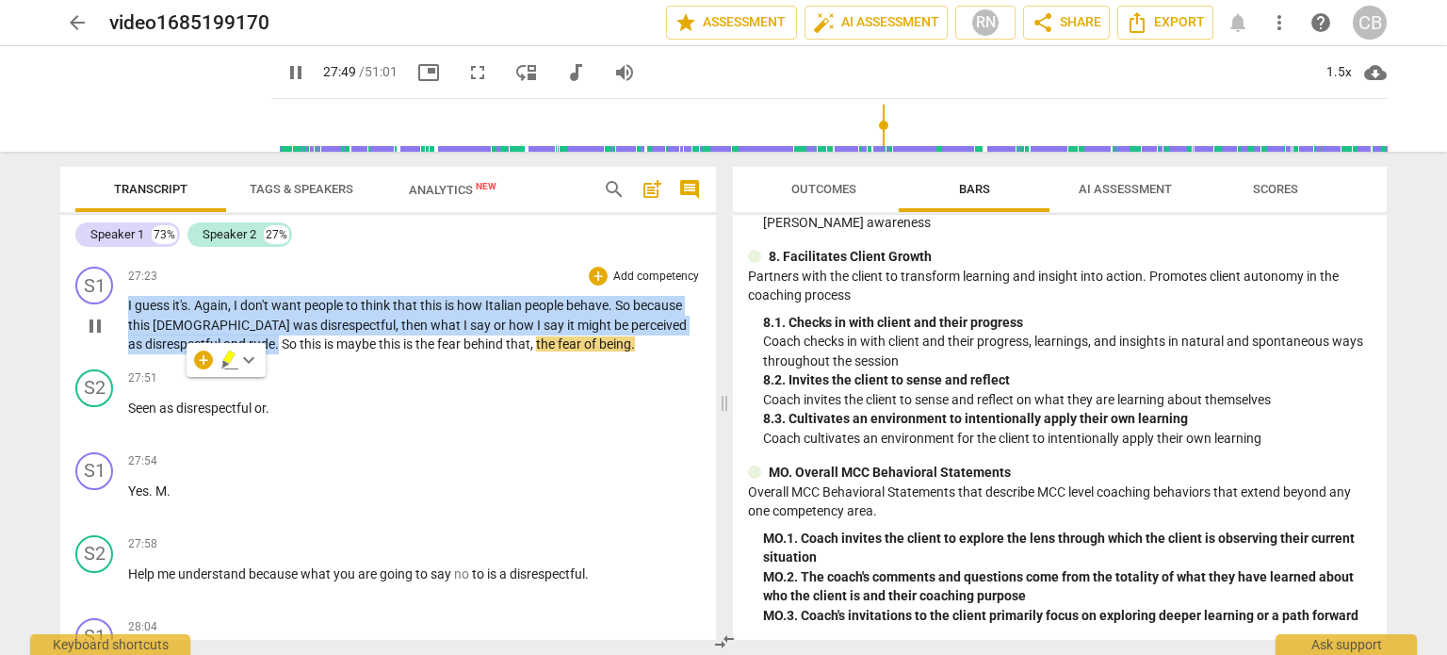
copy p "I guess it's . Again , I don't want people to think that this is how [DEMOGRAPH…"
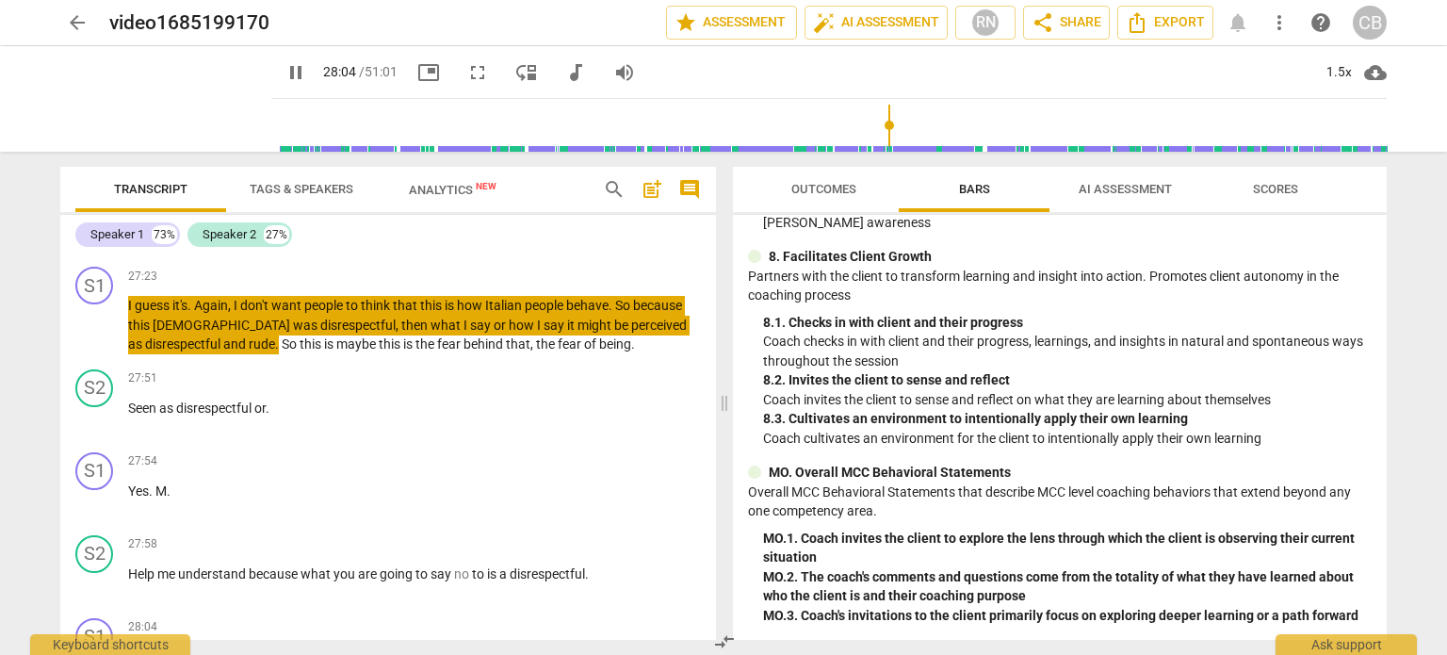
scroll to position [9013, 0]
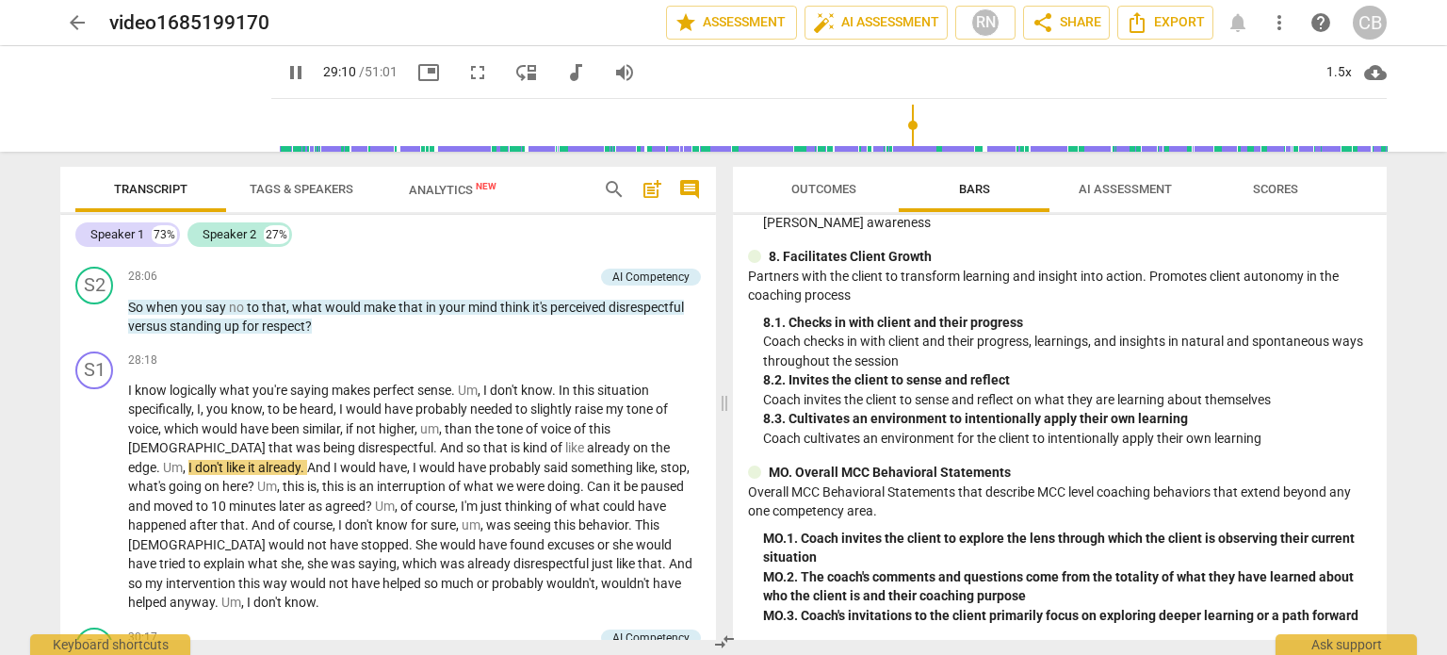
click at [1401, 366] on div "Outcomes Bars AI Assessment Scores MCC Behaviorally Anchored Rating Scales (BAR…" at bounding box center [1063, 403] width 676 height 503
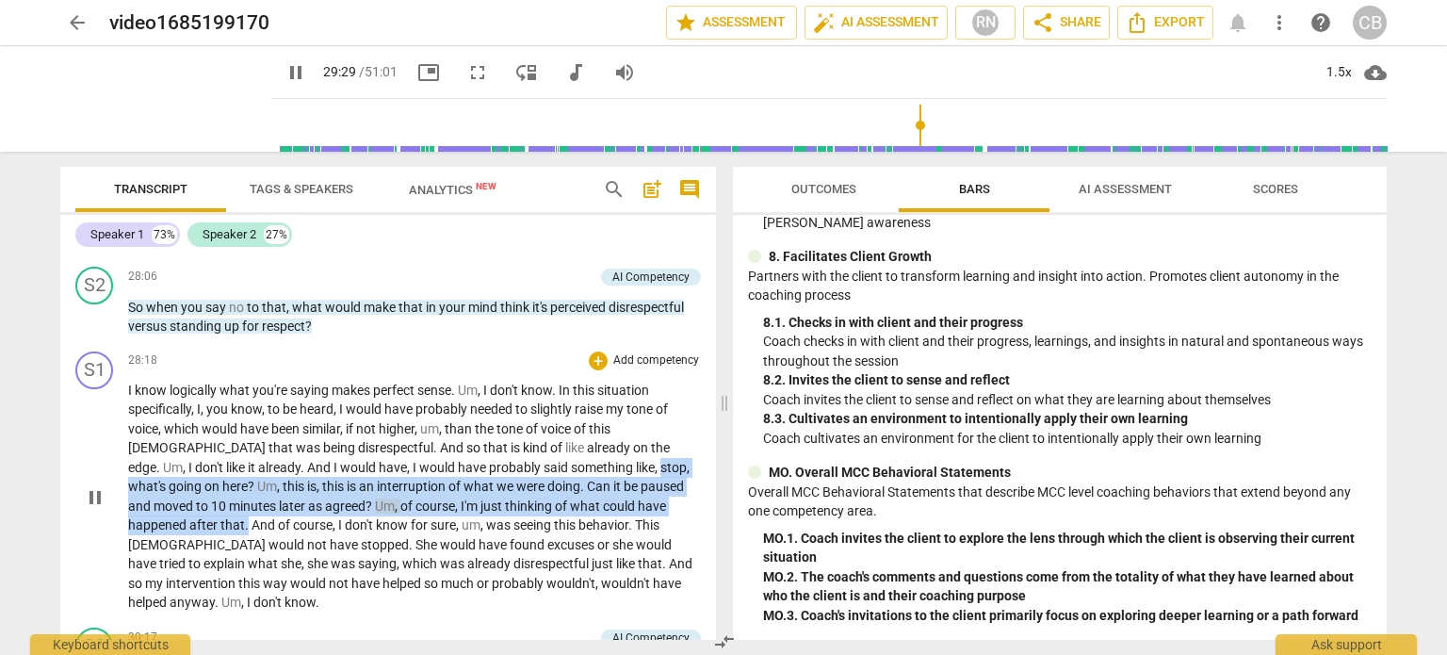
drag, startPoint x: 610, startPoint y: 545, endPoint x: 485, endPoint y: 510, distance: 130.3
click at [485, 510] on p "I know logically what you're saying makes perfect sense . Um , I don't know . I…" at bounding box center [414, 497] width 573 height 232
copy p "stop , what's going on here ? Um , this is , this is an interruption of what we…"
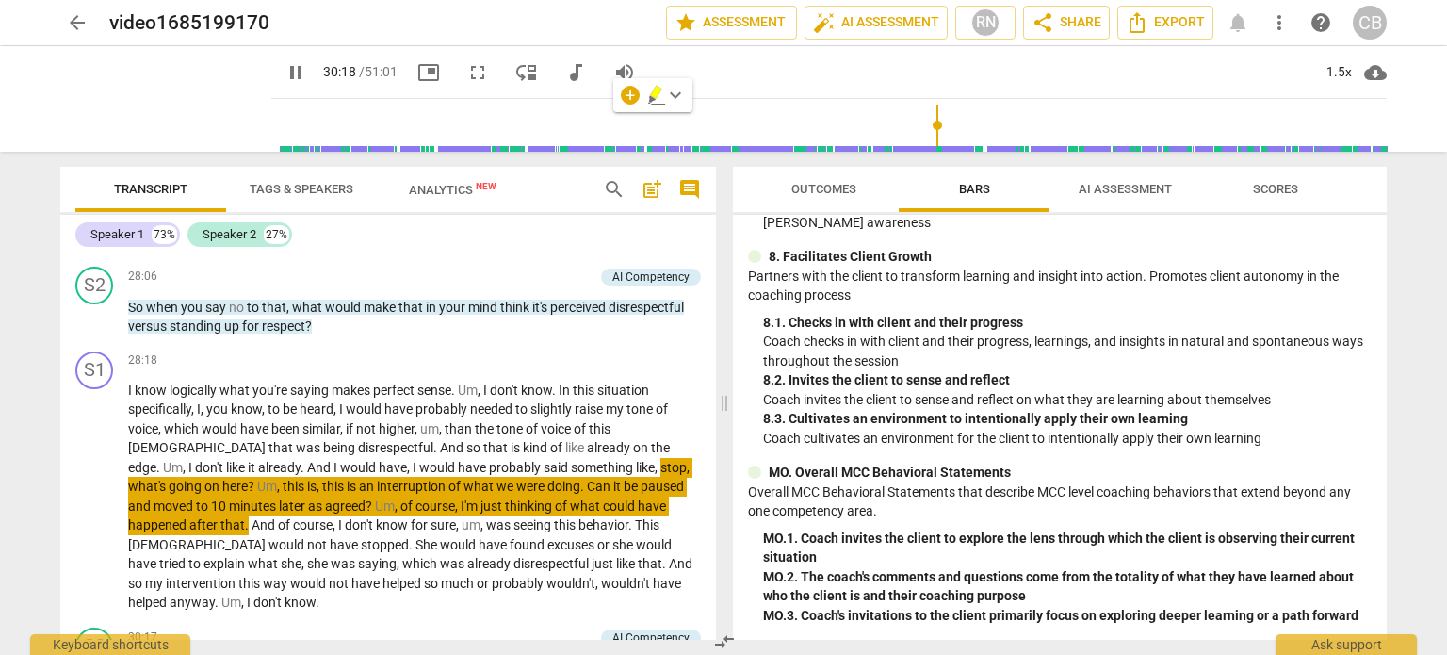
scroll to position [9439, 0]
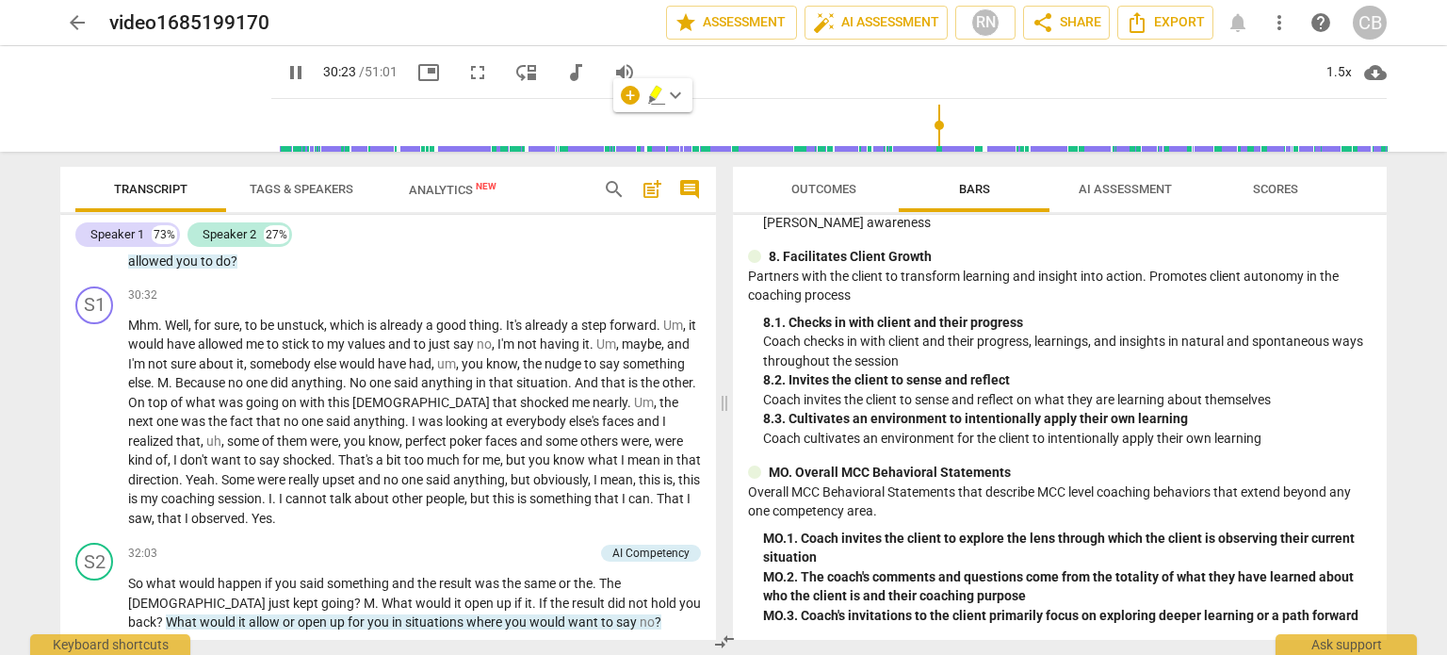
click at [1403, 238] on div "arrow_back video1685199170 edit star Assessment auto_fix_high AI Assessment RN …" at bounding box center [723, 327] width 1447 height 655
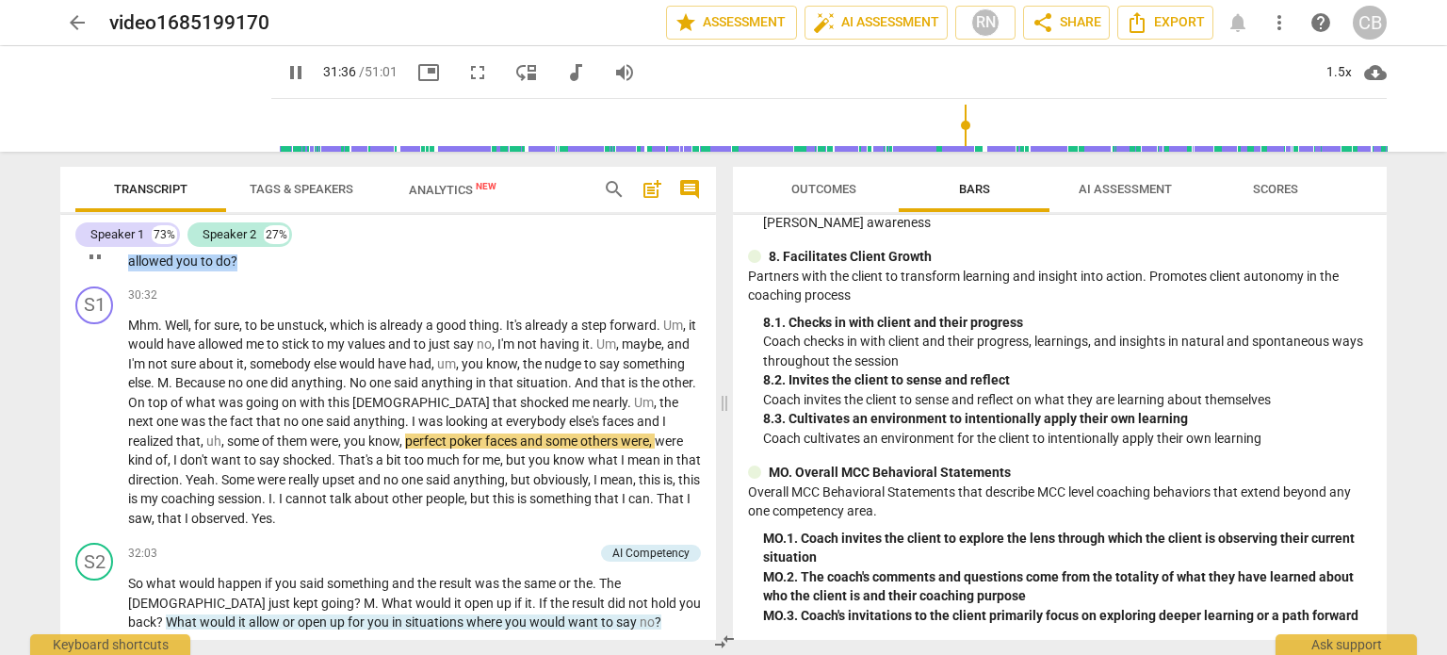
drag, startPoint x: 275, startPoint y: 284, endPoint x: 124, endPoint y: 265, distance: 152.0
click at [124, 265] on div "S2 play_arrow pause 30:17 + Add competency AI Competency keyboard_arrow_right S…" at bounding box center [388, 236] width 656 height 85
copy p "So I'm hearing you provide , um , the reason for why it wouldn't have helped . …"
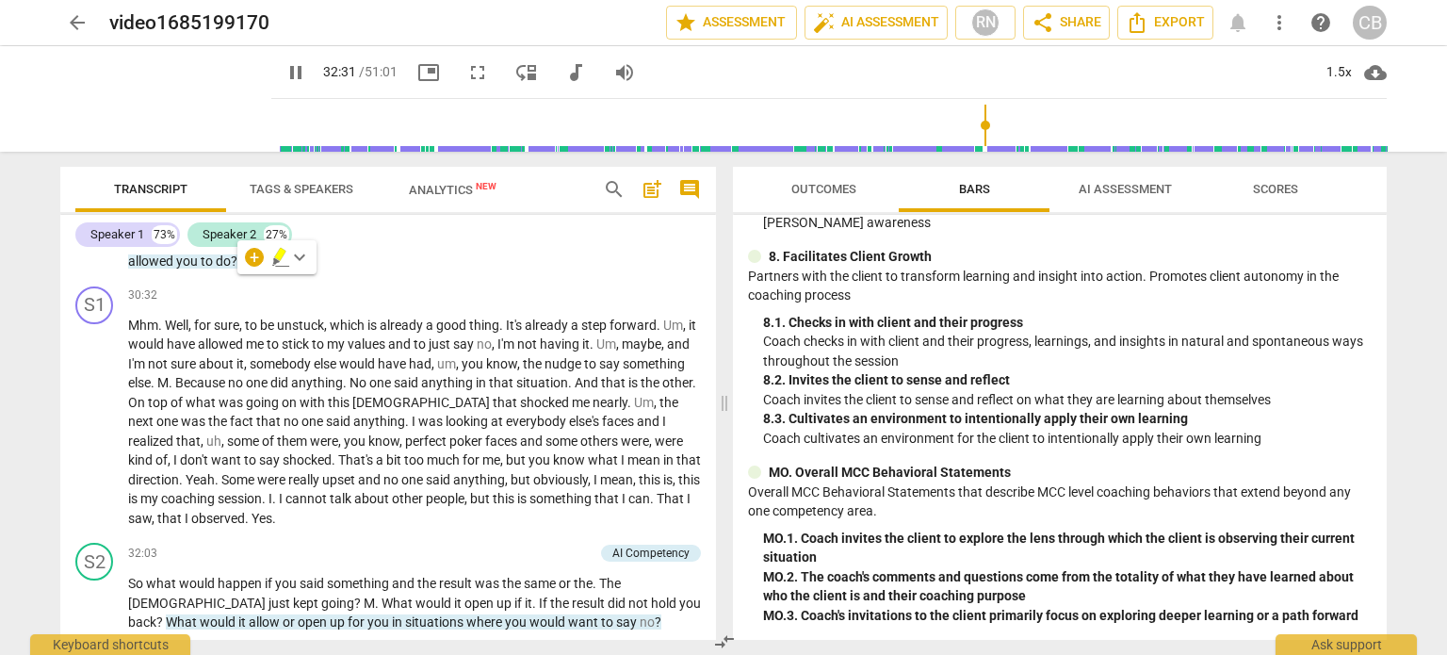
click at [1397, 204] on div "Outcomes Bars AI Assessment Scores MCC Behaviorally Anchored Rating Scales (BAR…" at bounding box center [1063, 403] width 676 height 503
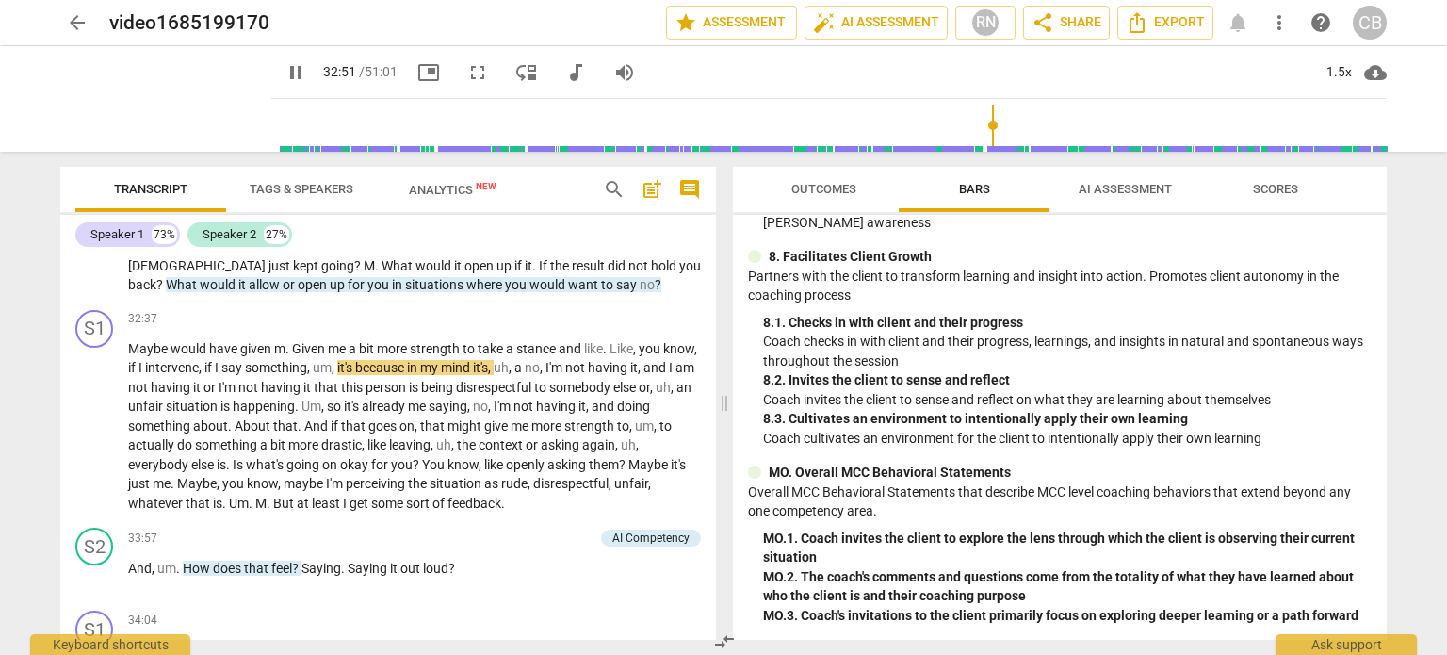
scroll to position [9774, 0]
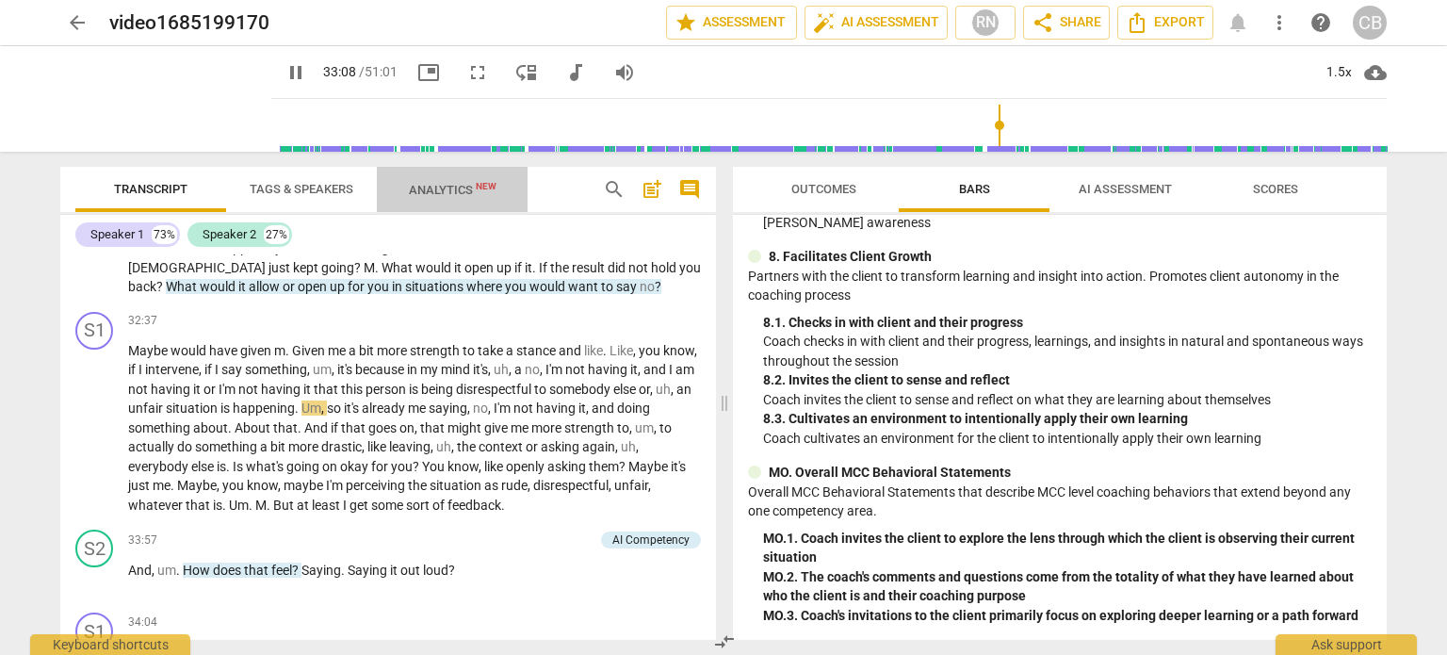
click at [453, 193] on span "Analytics New" at bounding box center [453, 190] width 88 height 14
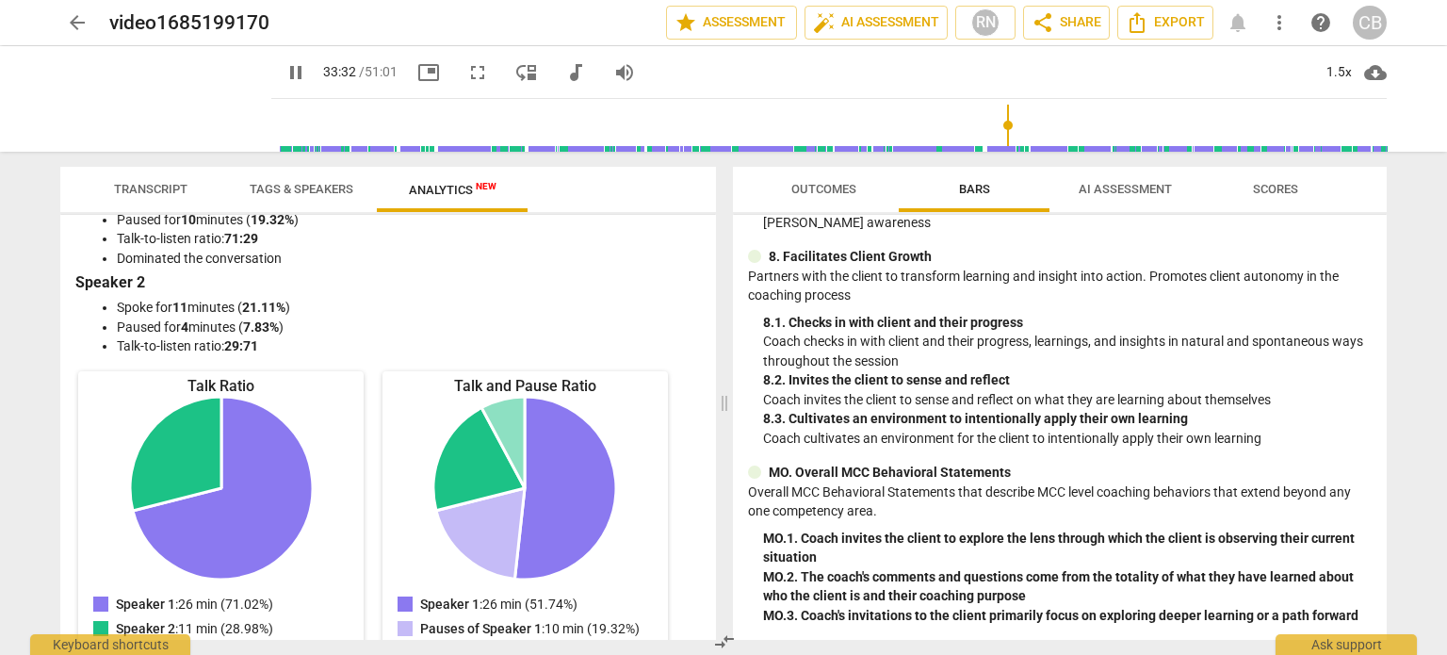
scroll to position [60, 0]
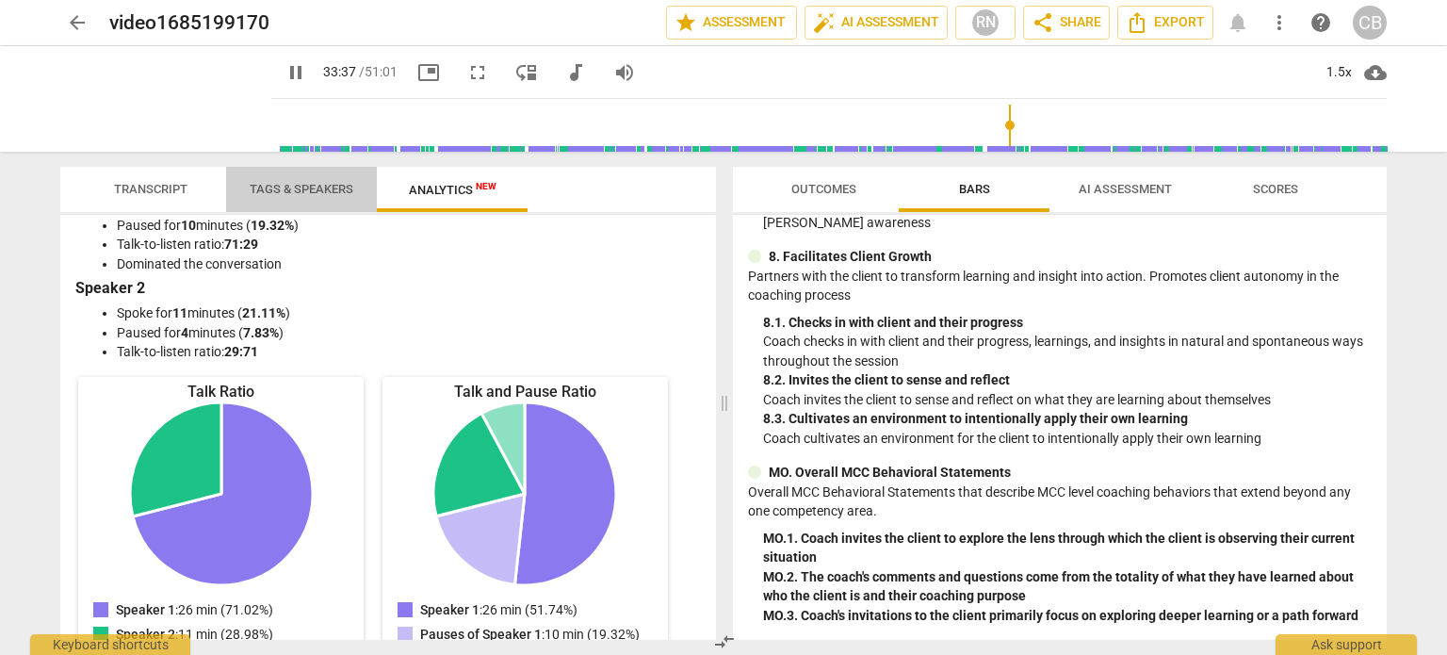
click at [313, 183] on span "Tags & Speakers" at bounding box center [302, 189] width 104 height 14
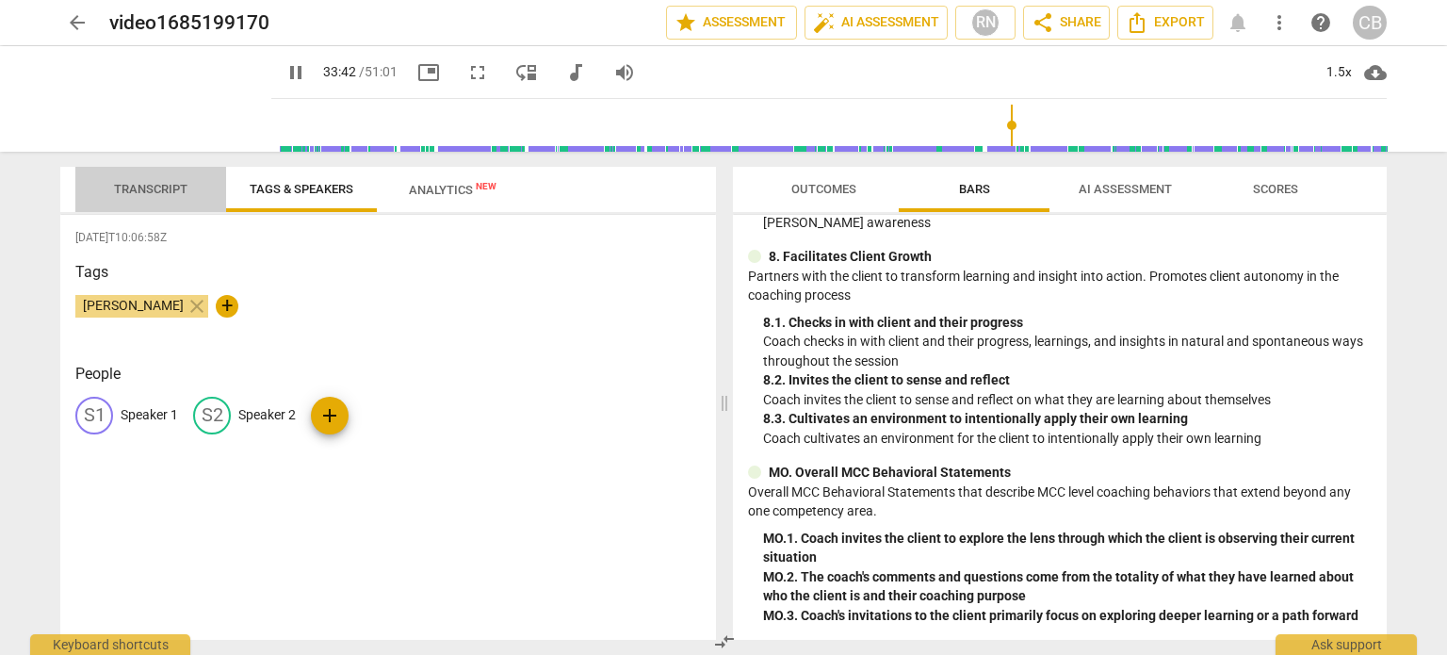
click at [115, 180] on span "Transcript" at bounding box center [150, 189] width 119 height 25
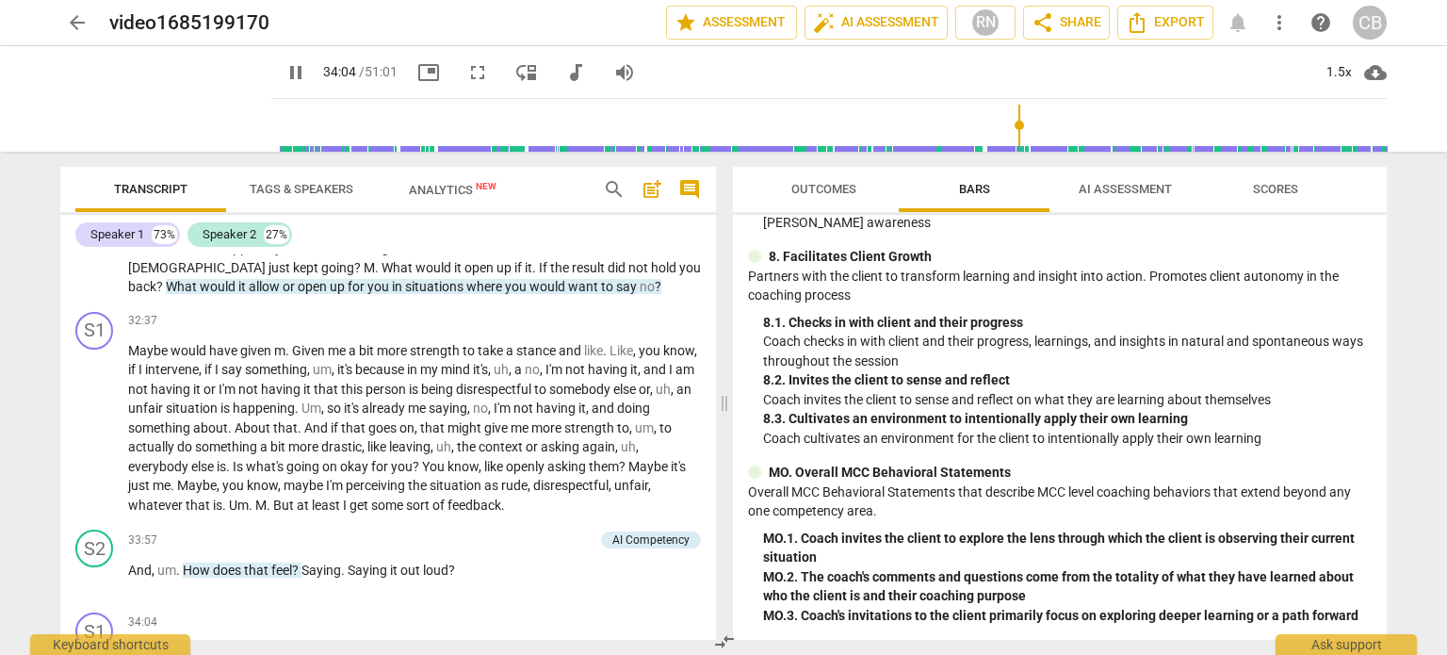
scroll to position [10184, 0]
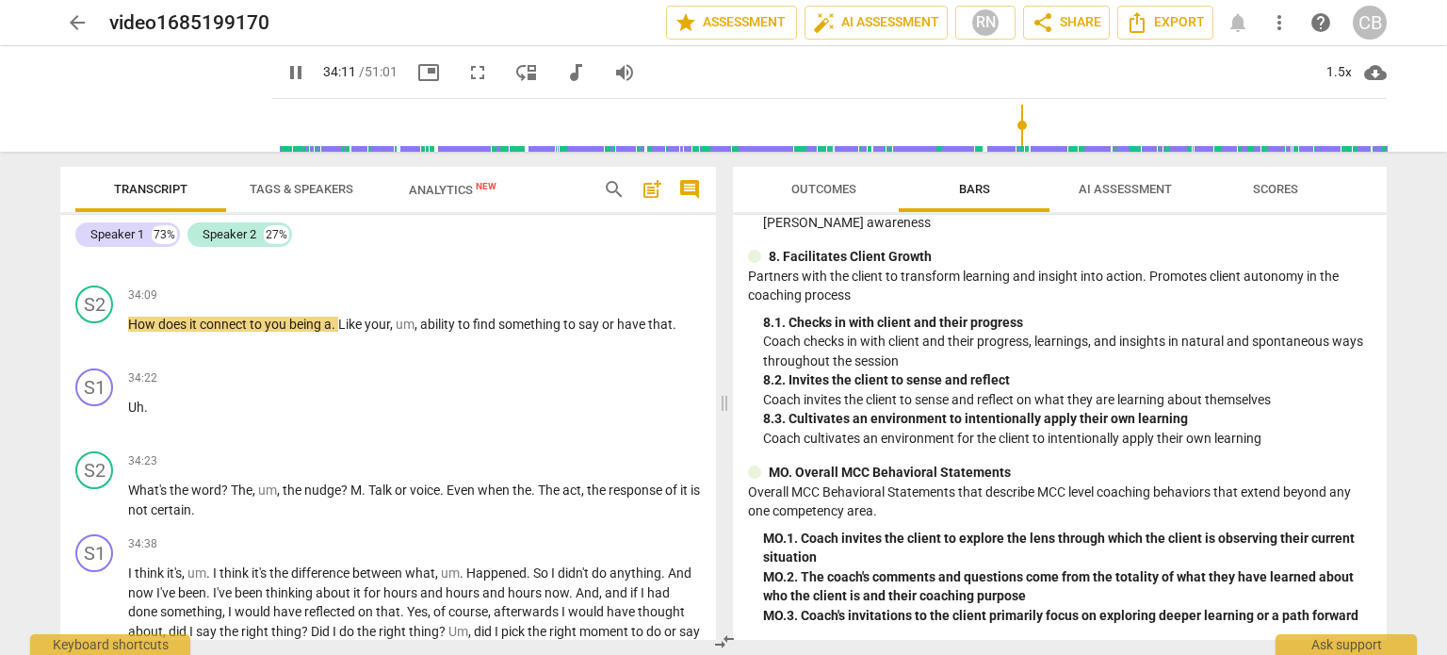
click at [1401, 270] on div "Outcomes Bars AI Assessment Scores MCC Behaviorally Anchored Rating Scales (BAR…" at bounding box center [1063, 403] width 676 height 503
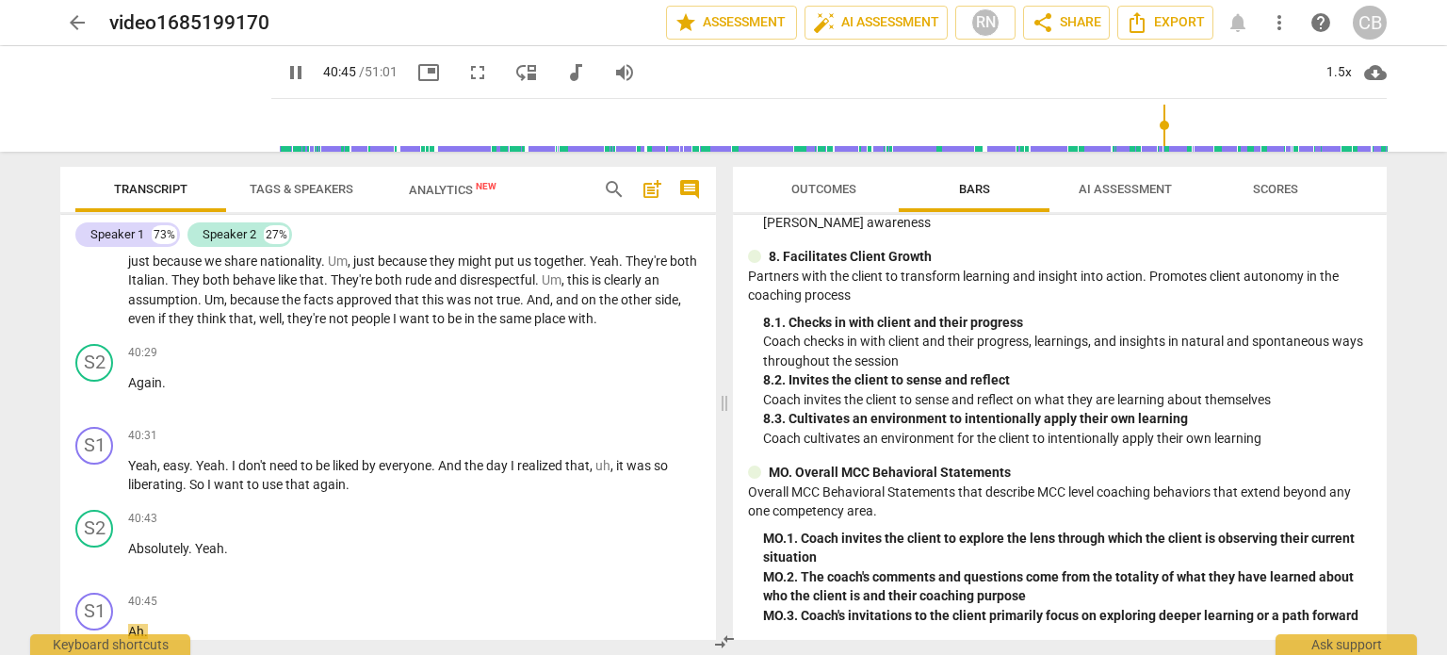
scroll to position [12621, 0]
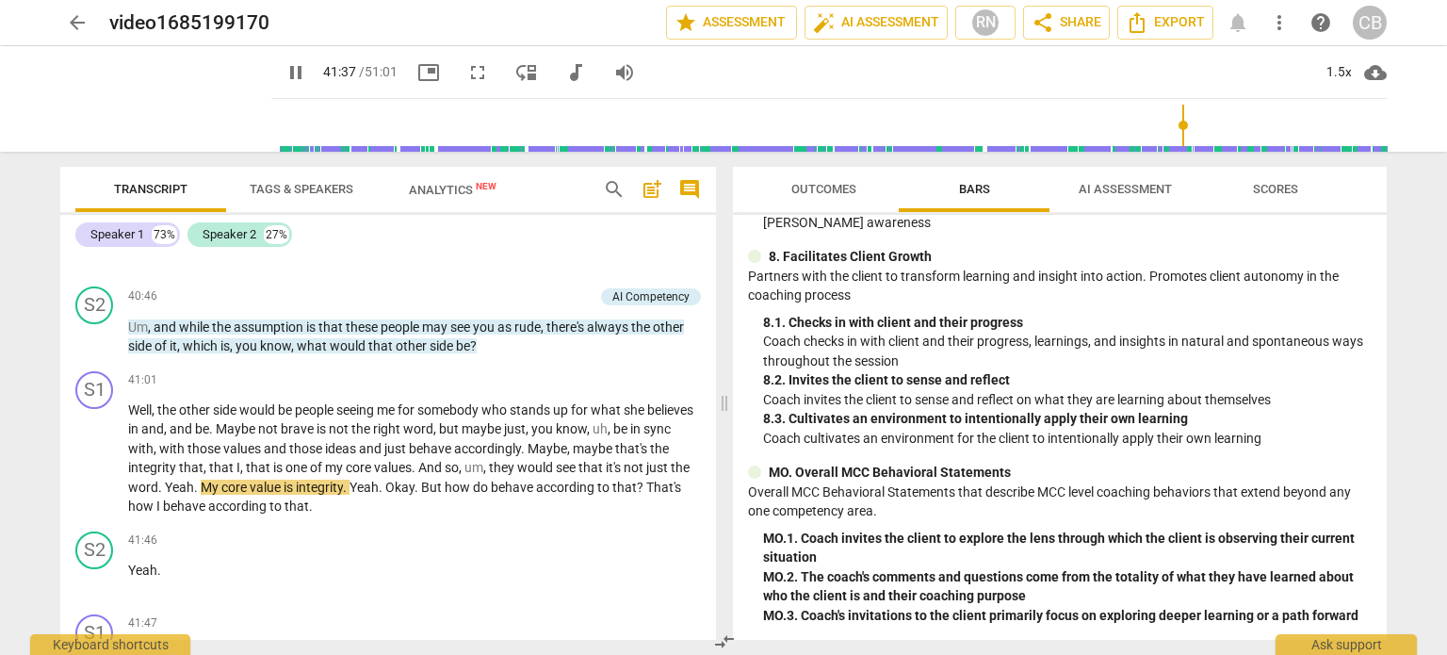
click at [1411, 424] on div "arrow_back video1685199170 edit star Assessment auto_fix_high AI Assessment RN …" at bounding box center [723, 327] width 1447 height 655
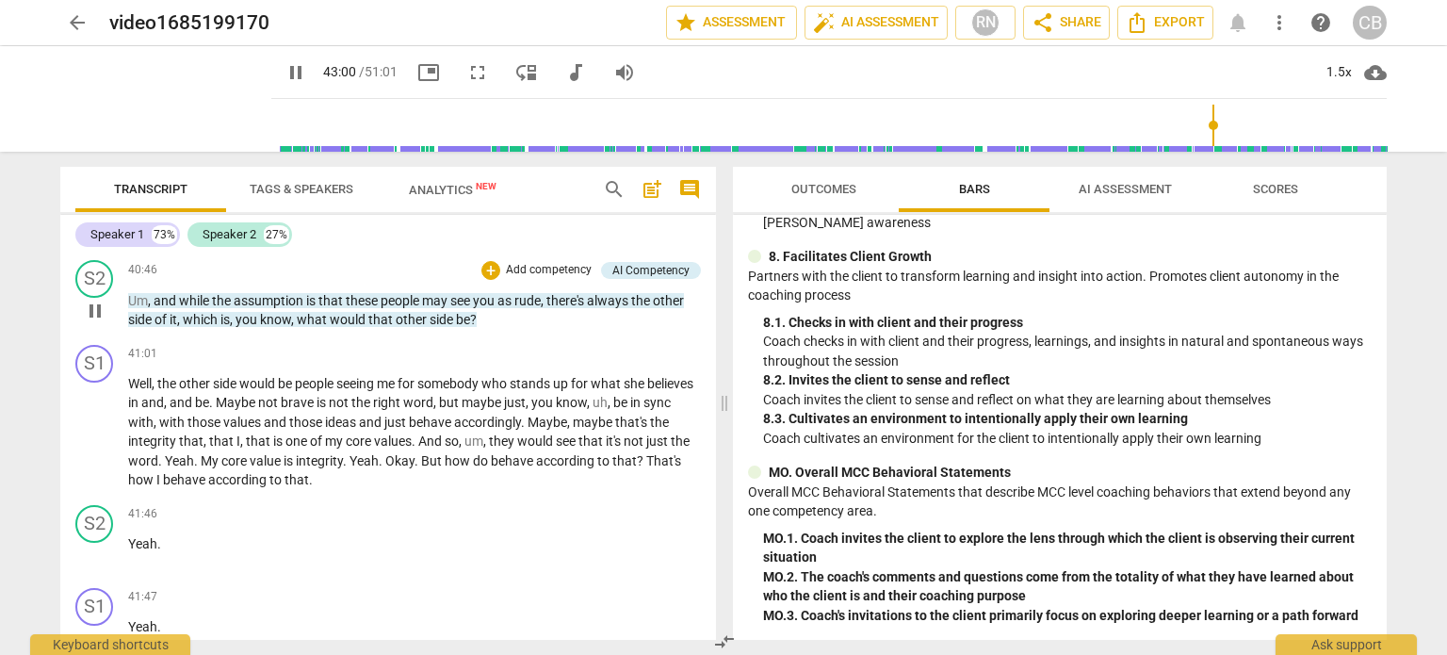
scroll to position [13499, 0]
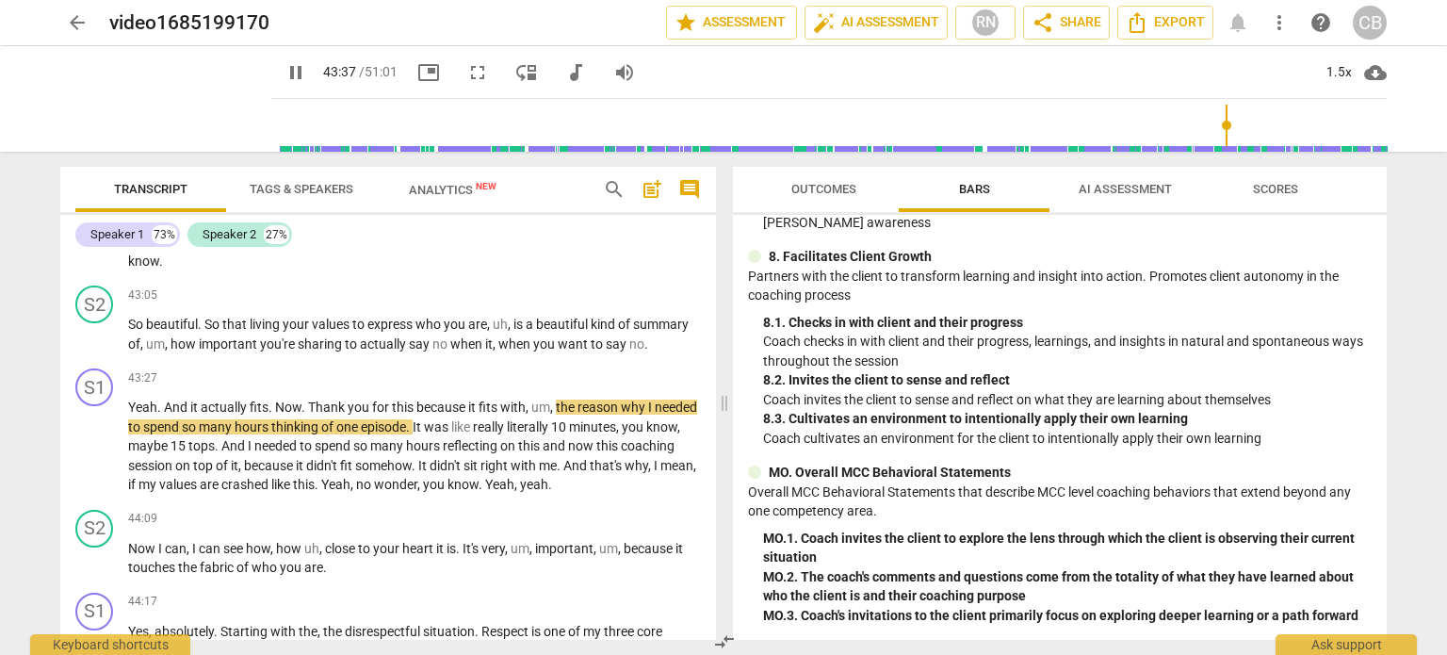
click at [1410, 216] on div "arrow_back video1685199170 edit star Assessment auto_fix_high AI Assessment RN …" at bounding box center [723, 327] width 1447 height 655
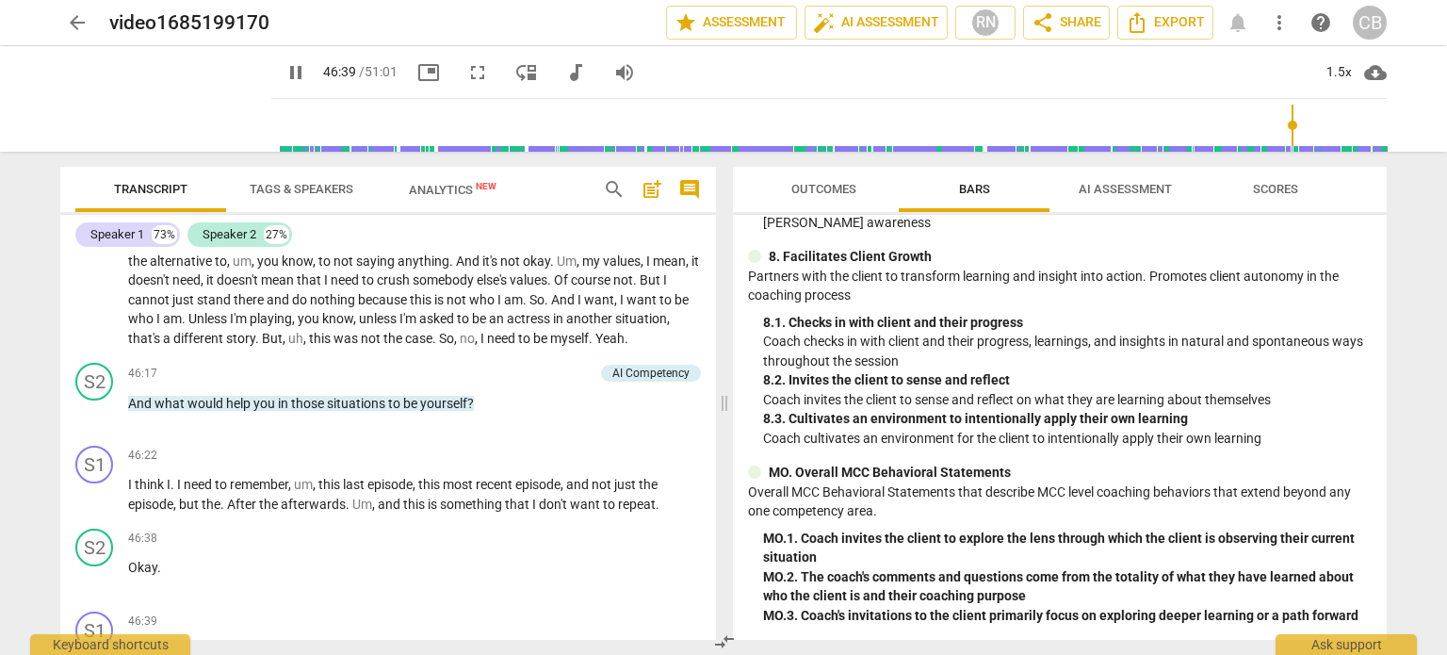
scroll to position [14669, 0]
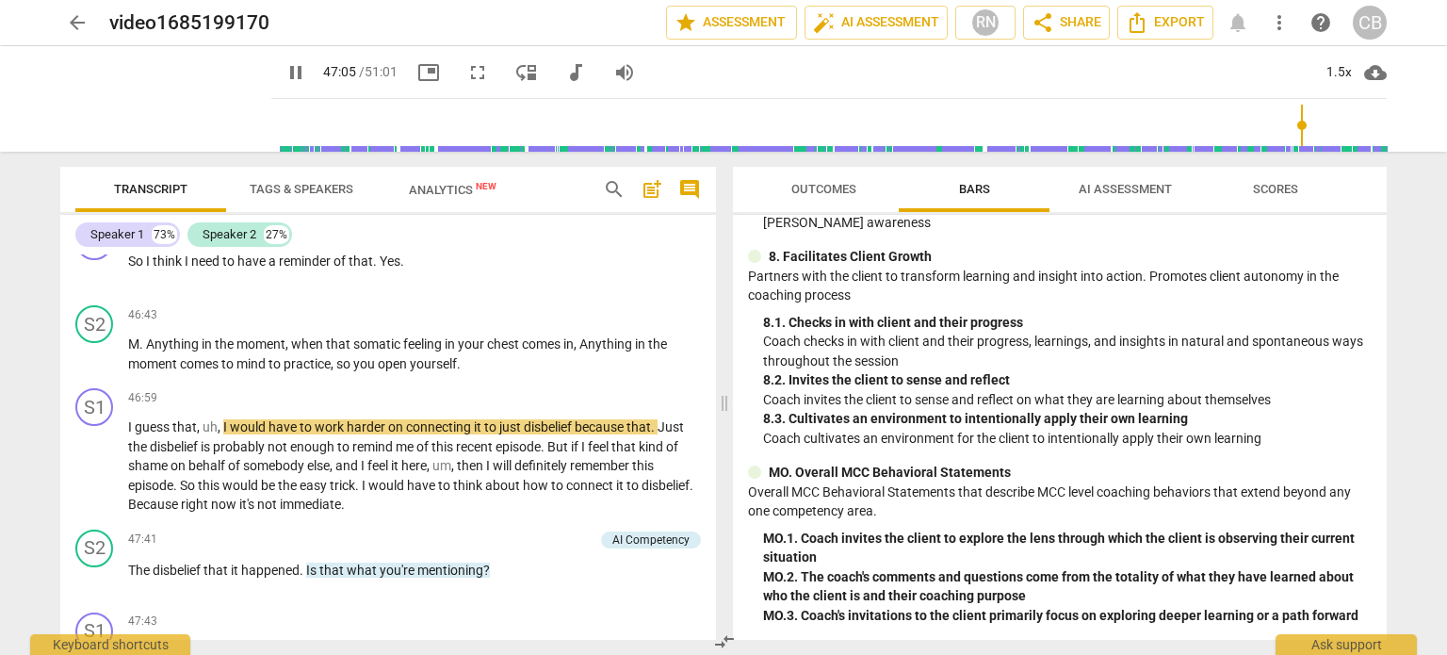
click at [1407, 331] on div "arrow_back video1685199170 edit star Assessment auto_fix_high AI Assessment RN …" at bounding box center [723, 327] width 1447 height 655
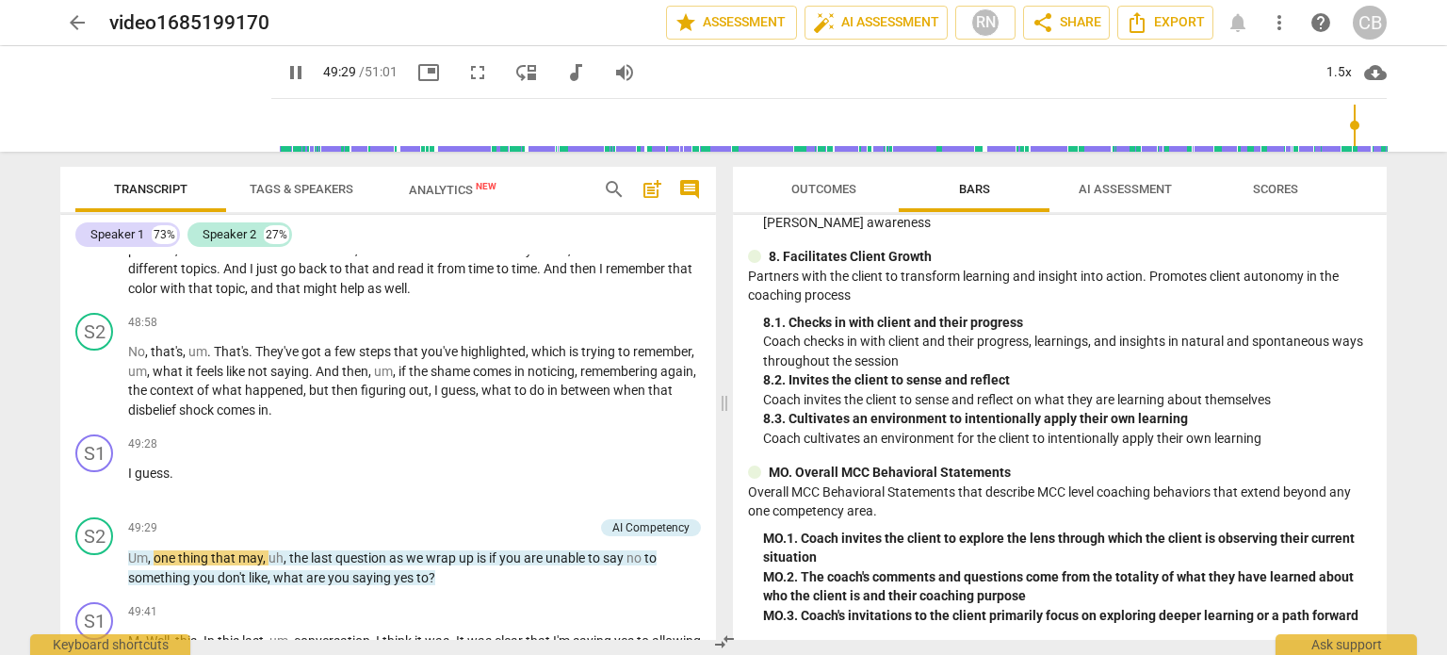
scroll to position [15311, 0]
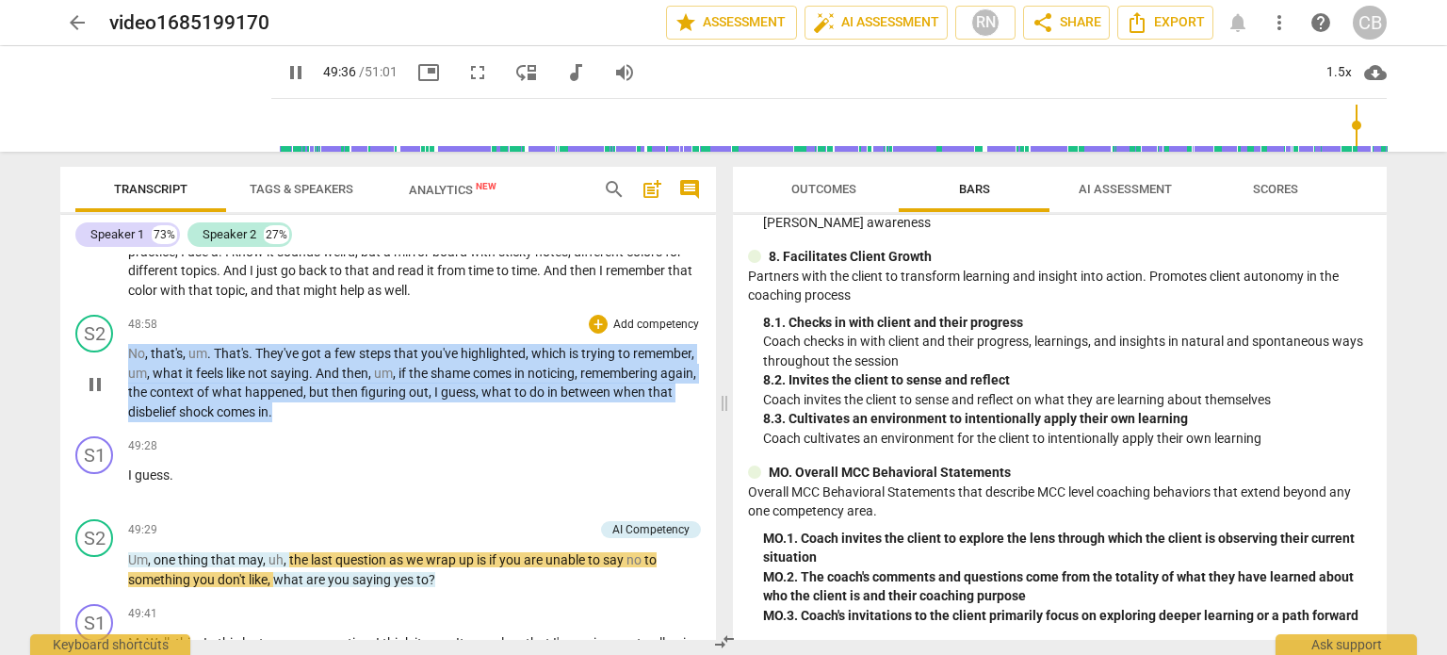
drag, startPoint x: 400, startPoint y: 415, endPoint x: 116, endPoint y: 342, distance: 293.8
click at [116, 342] on div "S2 play_arrow pause 48:58 + Add competency keyboard_arrow_right No , that's , u…" at bounding box center [388, 368] width 656 height 122
copy p "No , that's , um . That's . They've got a few steps that you've highlighted , w…"
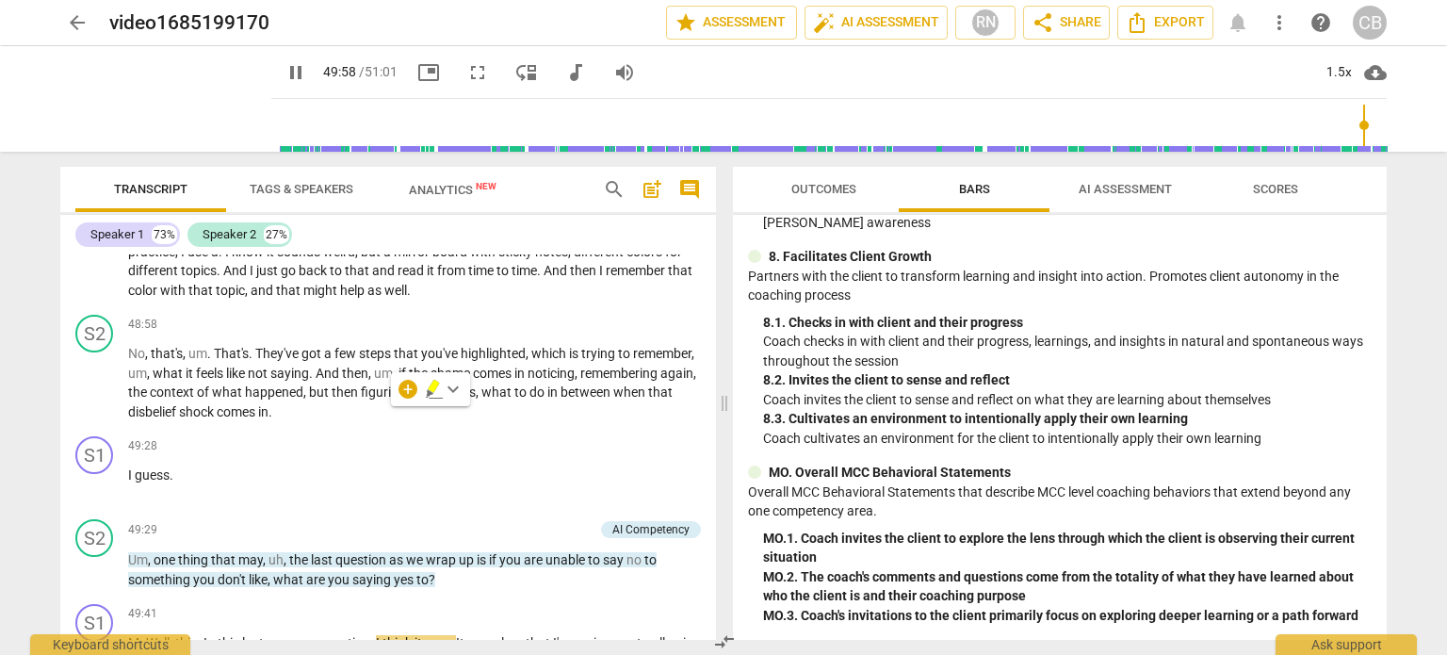
click at [1430, 200] on div "arrow_back video1685199170 edit star Assessment auto_fix_high AI Assessment RN …" at bounding box center [723, 327] width 1447 height 655
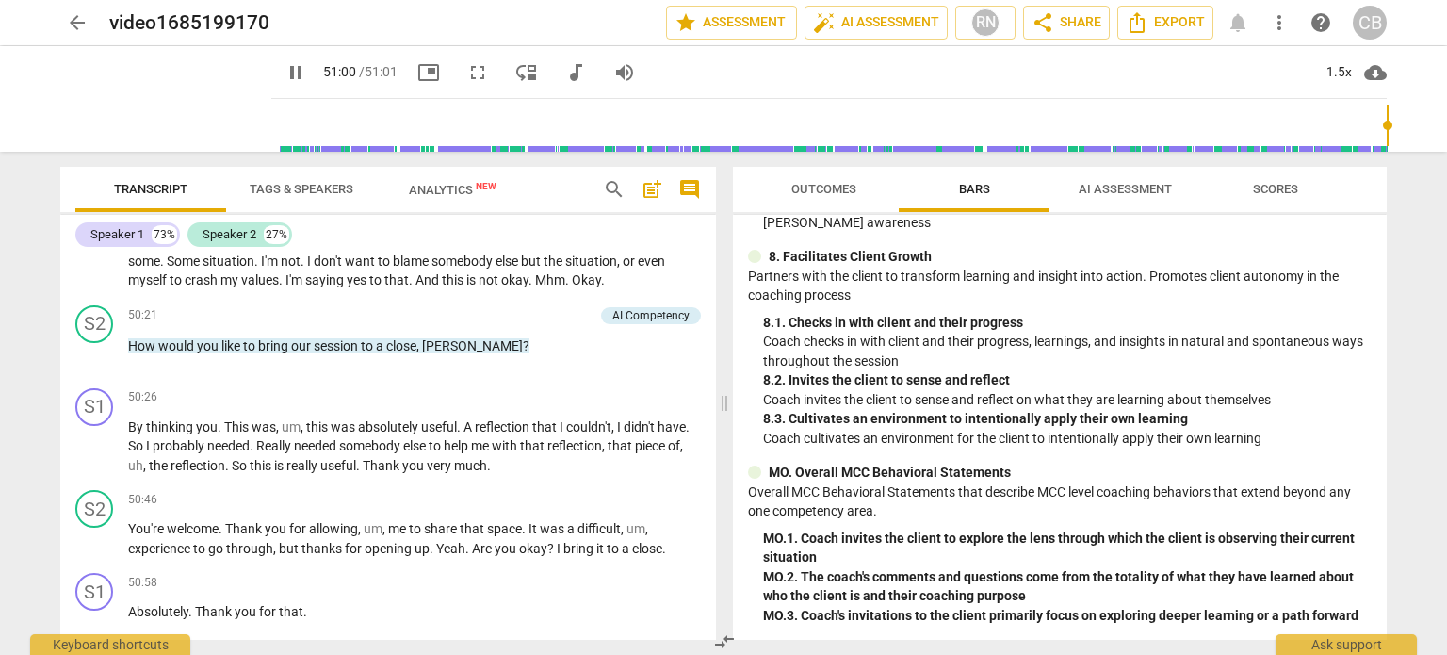
scroll to position [15874, 0]
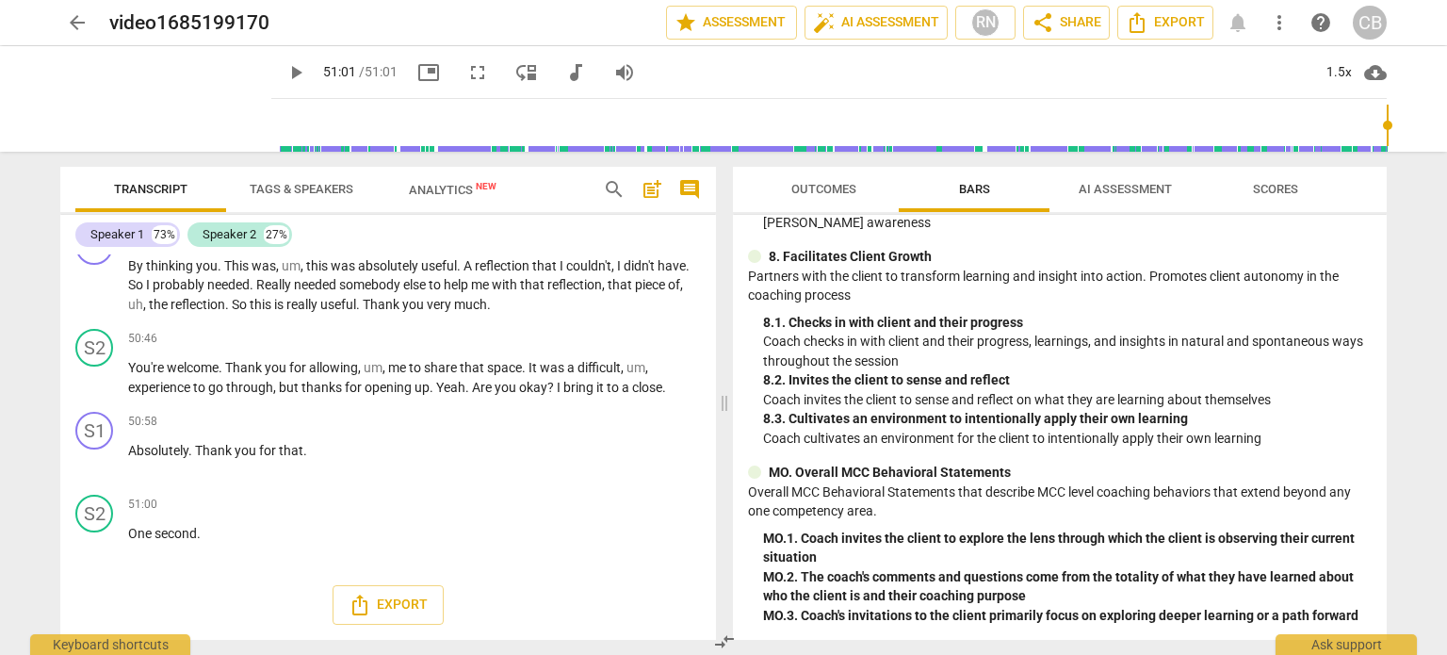
click at [1398, 273] on div "Outcomes Bars AI Assessment Scores MCC Behaviorally Anchored Rating Scales (BAR…" at bounding box center [1063, 403] width 676 height 503
click at [1419, 205] on div "arrow_back video1685199170 edit star Assessment auto_fix_high AI Assessment RN …" at bounding box center [723, 327] width 1447 height 655
type input "3061"
